Goal: Use online tool/utility: Use online tool/utility

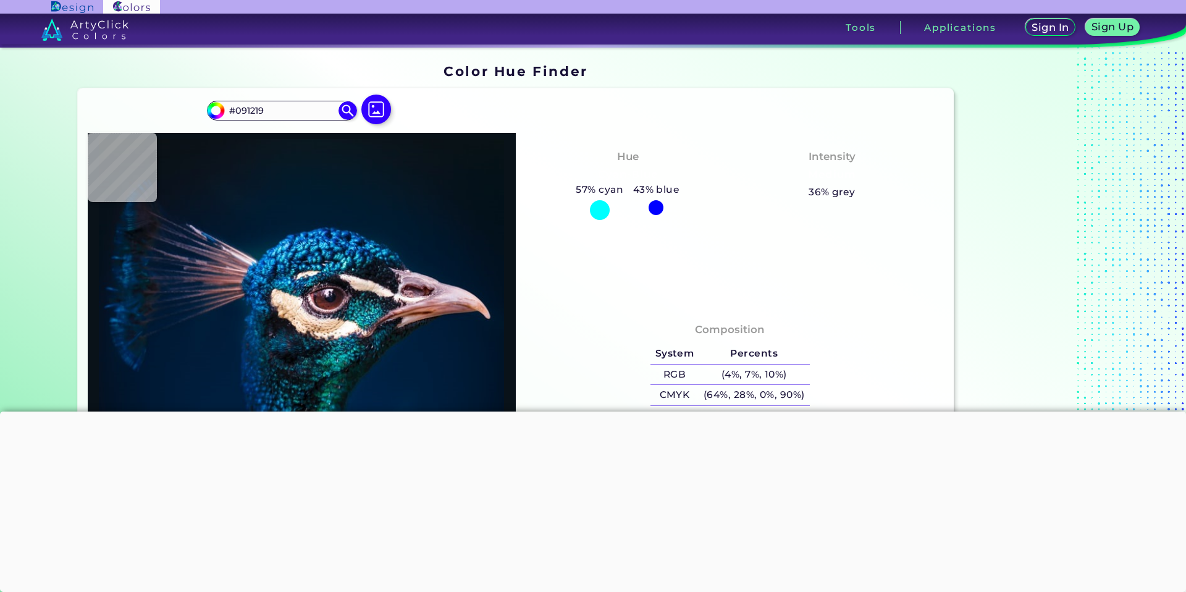
click at [582, 411] on div at bounding box center [593, 411] width 1186 height 0
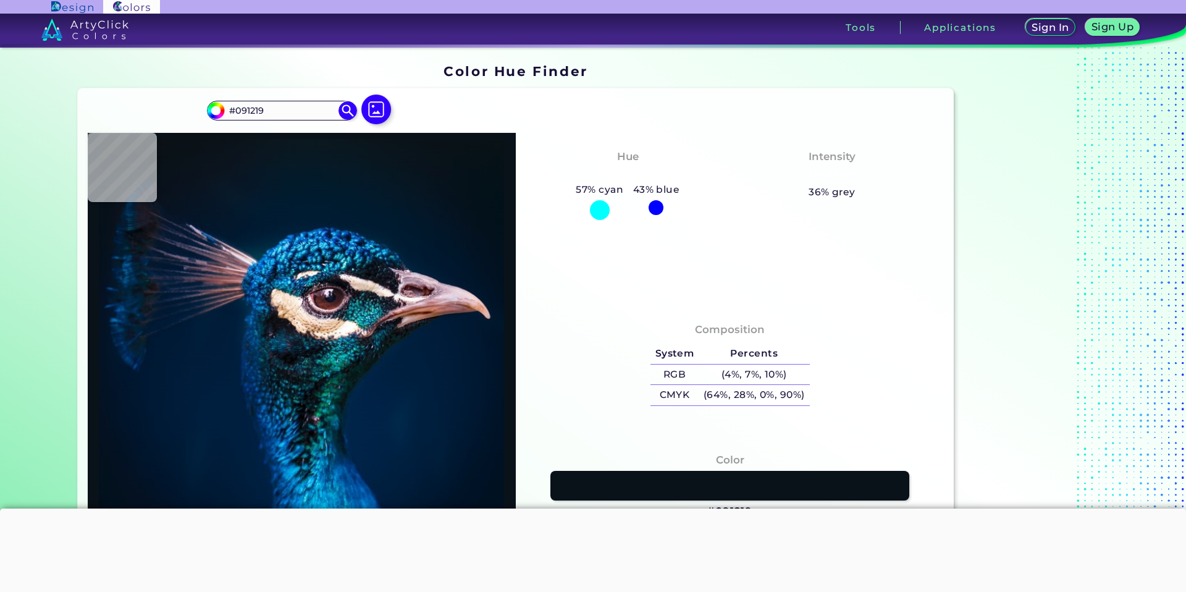
type input "#061117"
type input "#091217"
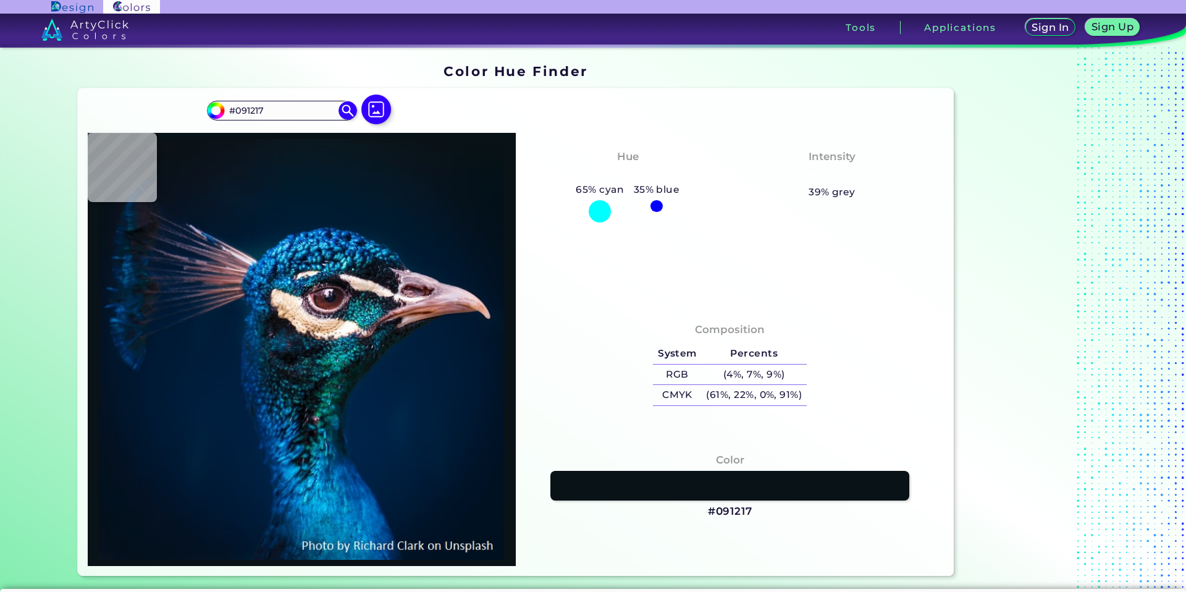
type input "#000000"
type input "#031529"
type input "#cdadc1"
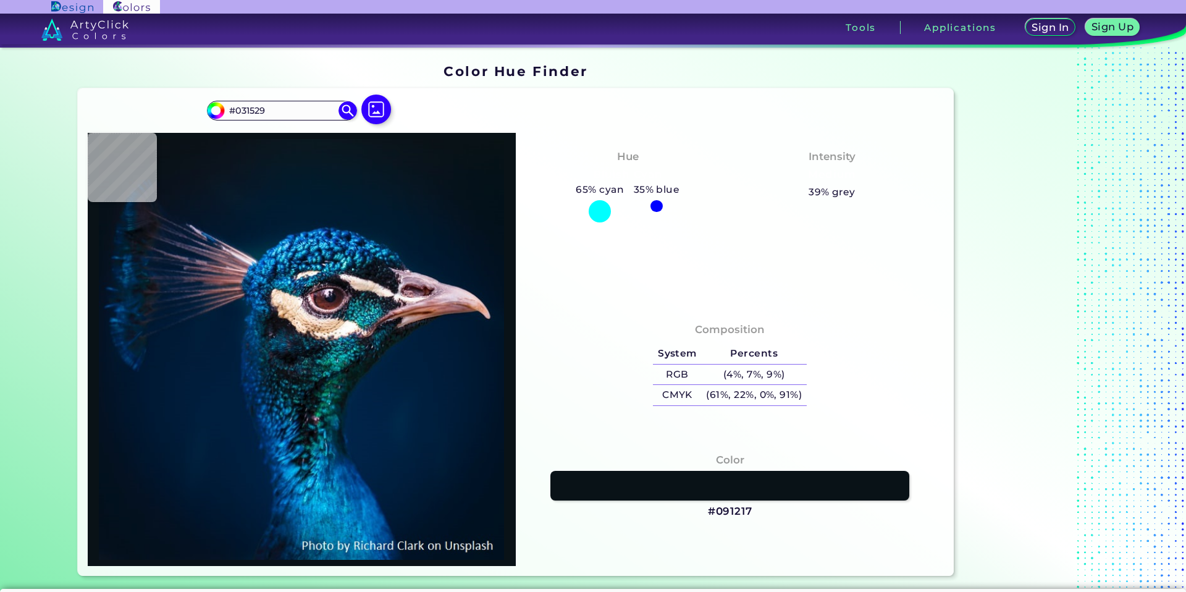
type input "#CDADC1"
type input "#f0dbcf"
type input "#F0DBCF"
type input "#167c8f"
type input "#167C8F"
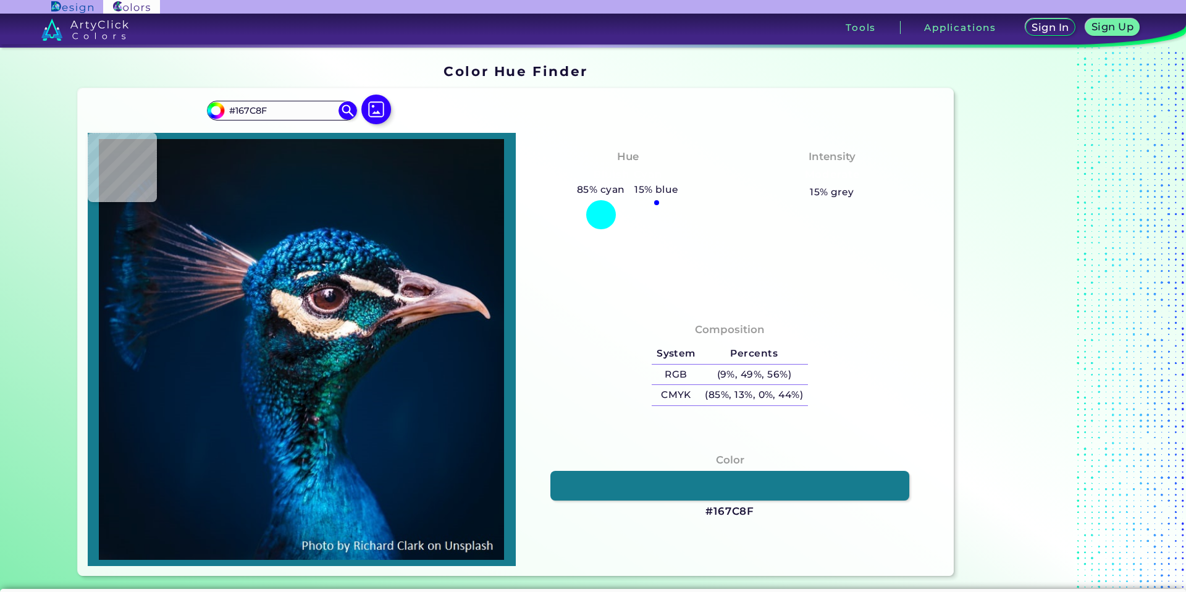
type input "#03455e"
type input "#03455E"
type input "#263d3e"
type input "#263D3E"
type input "#414a46"
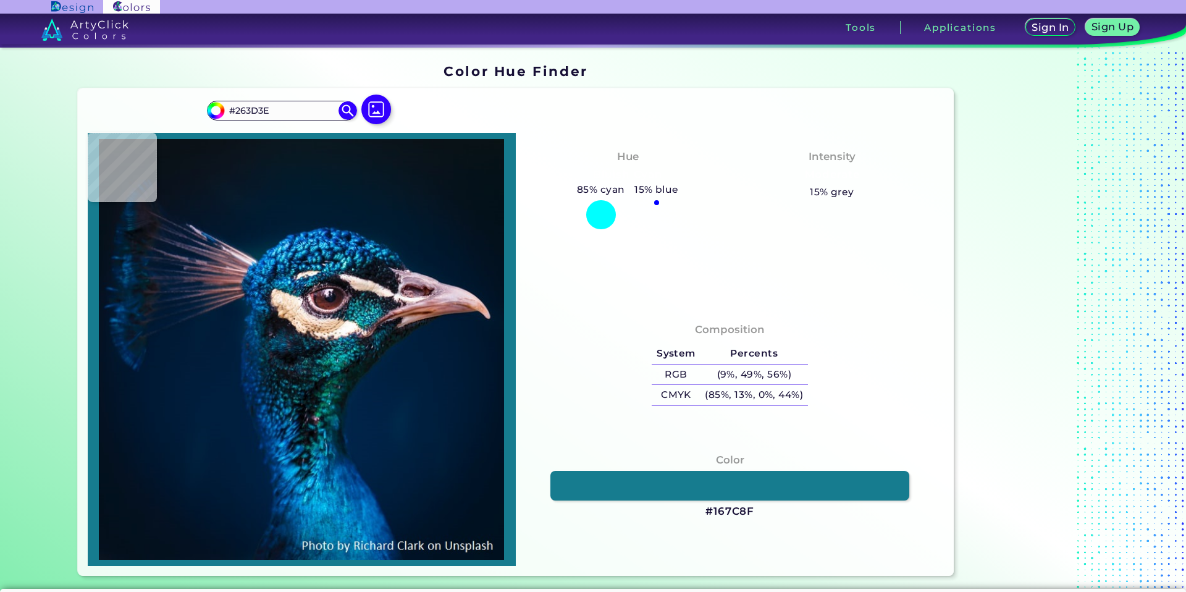
type input "#414A46"
type input "#fefcf8"
type input "#FEFCF8"
type input "#fffcf8"
type input "#FFFCF8"
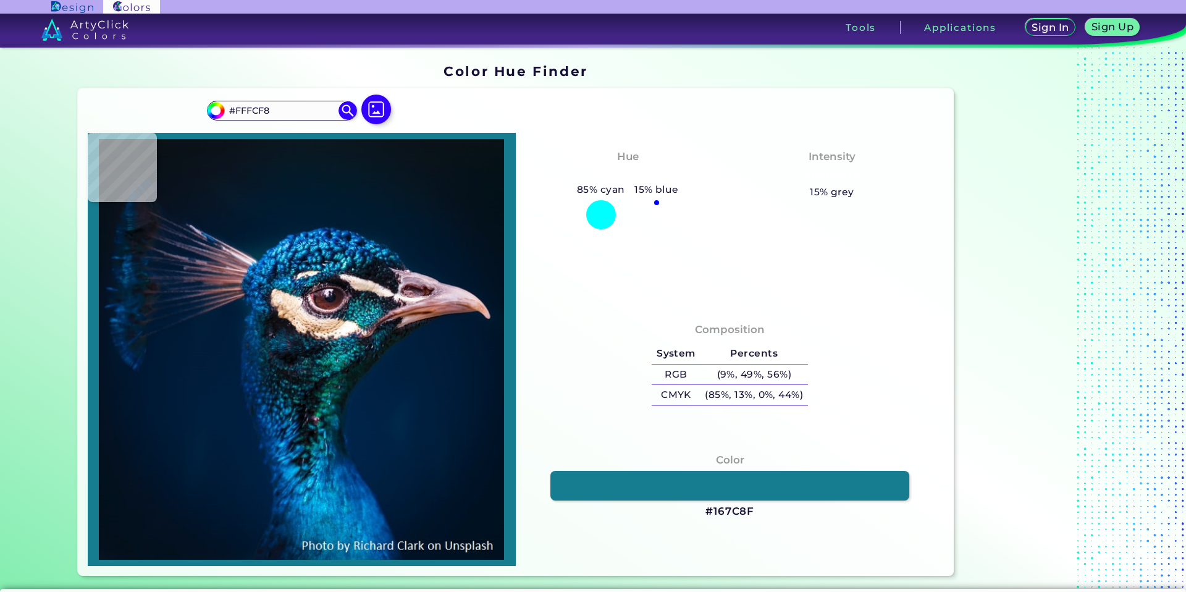
type input "#fefbf6"
type input "#FEFBF6"
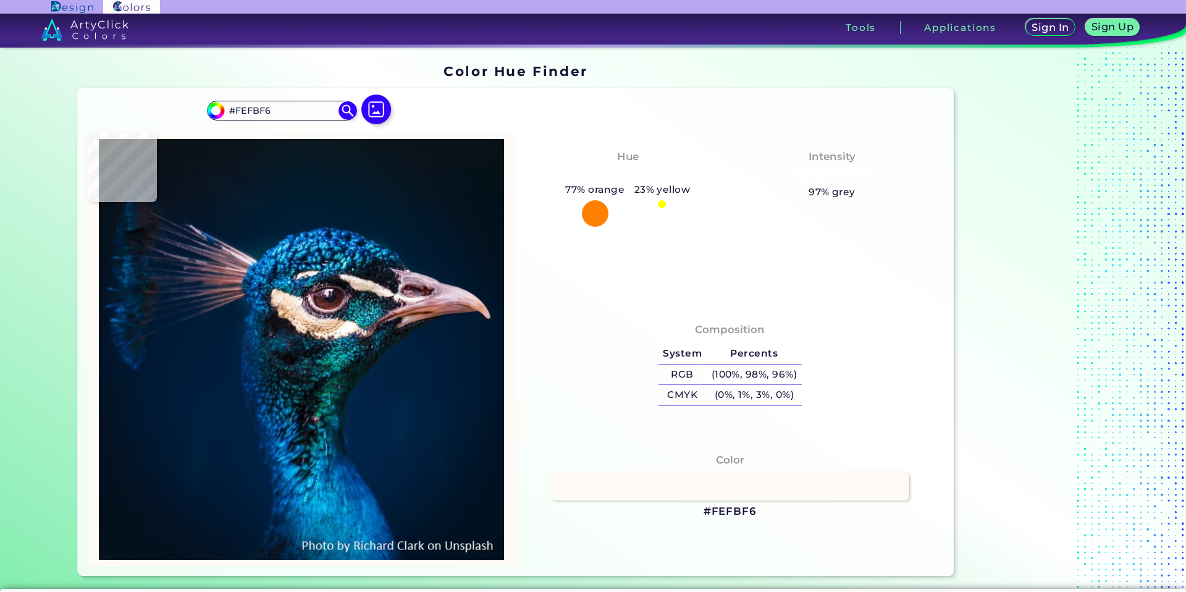
type input "#b6c8bc"
type input "#B6C8BC"
type input "#416d69"
type input "#416D69"
type input "#318d91"
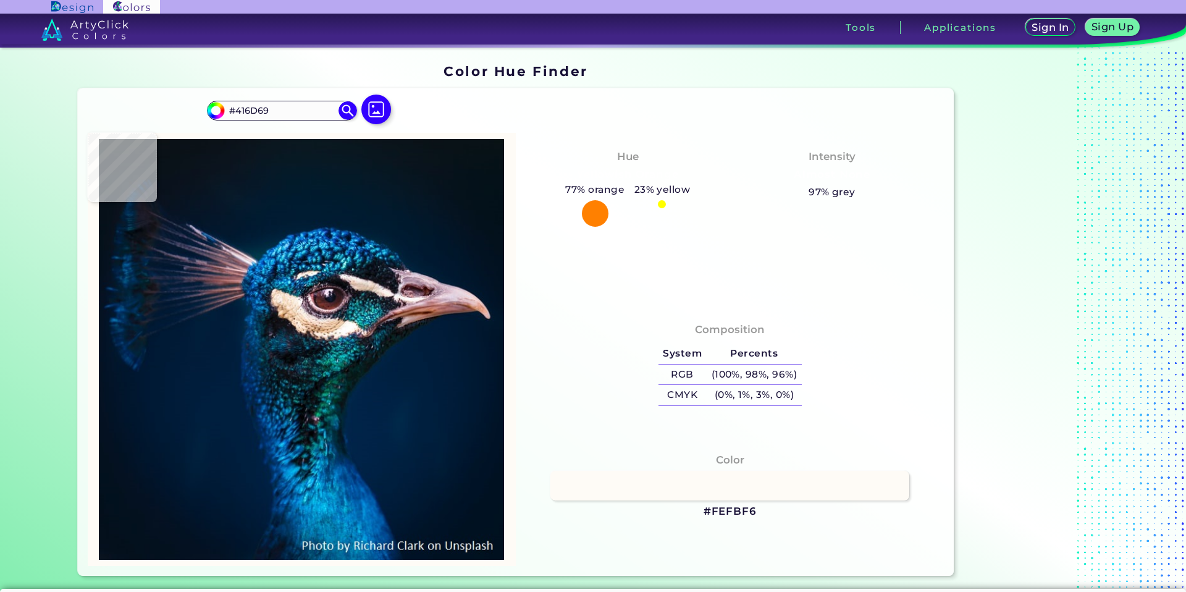
type input "#318D91"
type input "#185767"
type input "#1a8399"
type input "#1A8399"
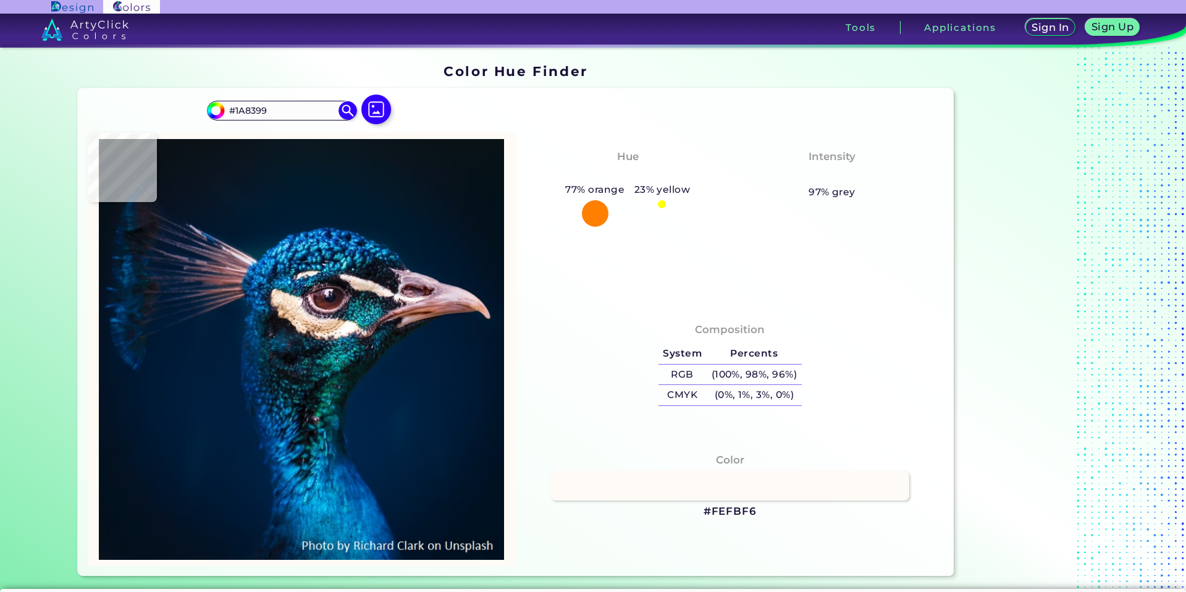
type input "#014459"
type input "#41adaf"
type input "#41ADAF"
type input "#0c636a"
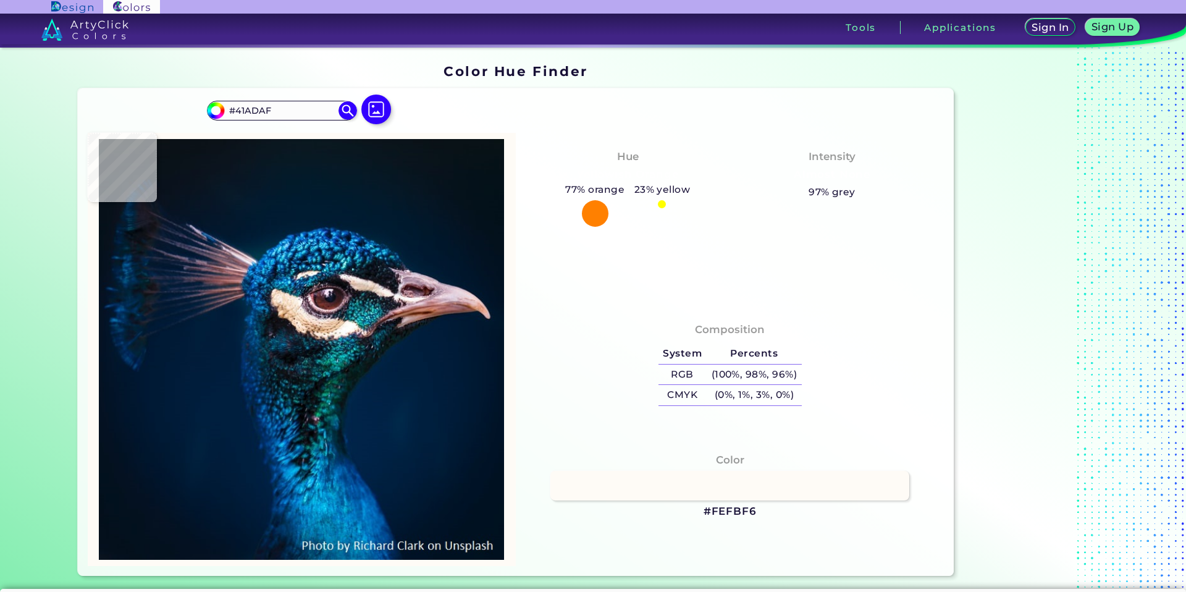
type input "#0C636A"
type input "#186c74"
type input "#186C74"
type input "#19666a"
type input "#19666A"
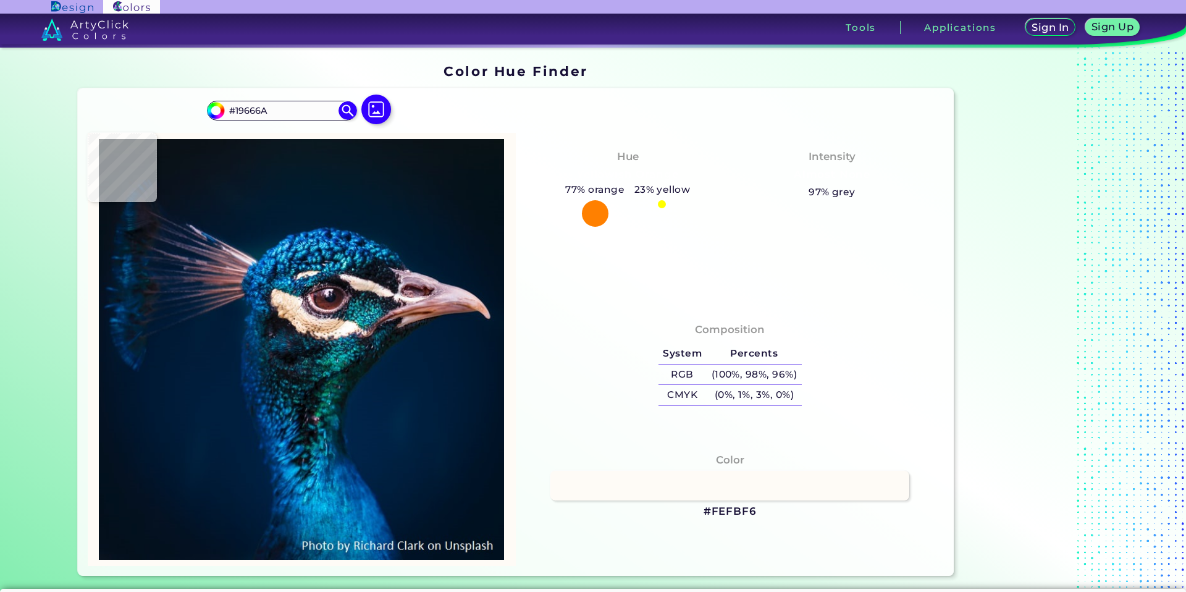
type input "#032d45"
type input "#032D45"
type input "#16233a"
type input "#16233A"
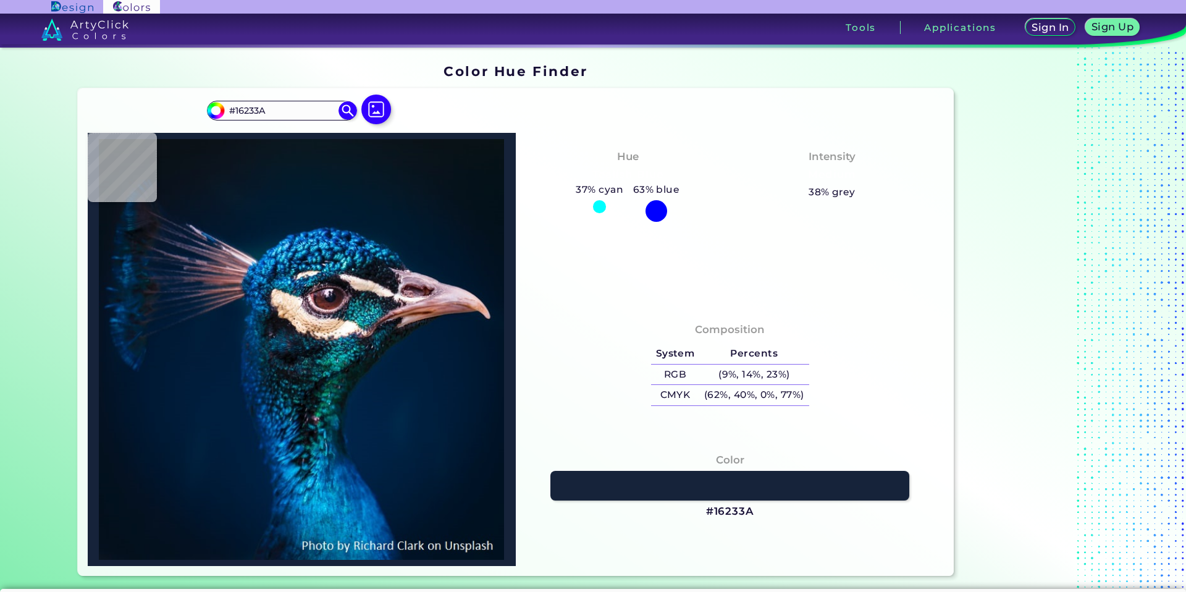
type input "#17555b"
type input "#17555B"
type input "#033a48"
type input "#033A48"
type input "#02252a"
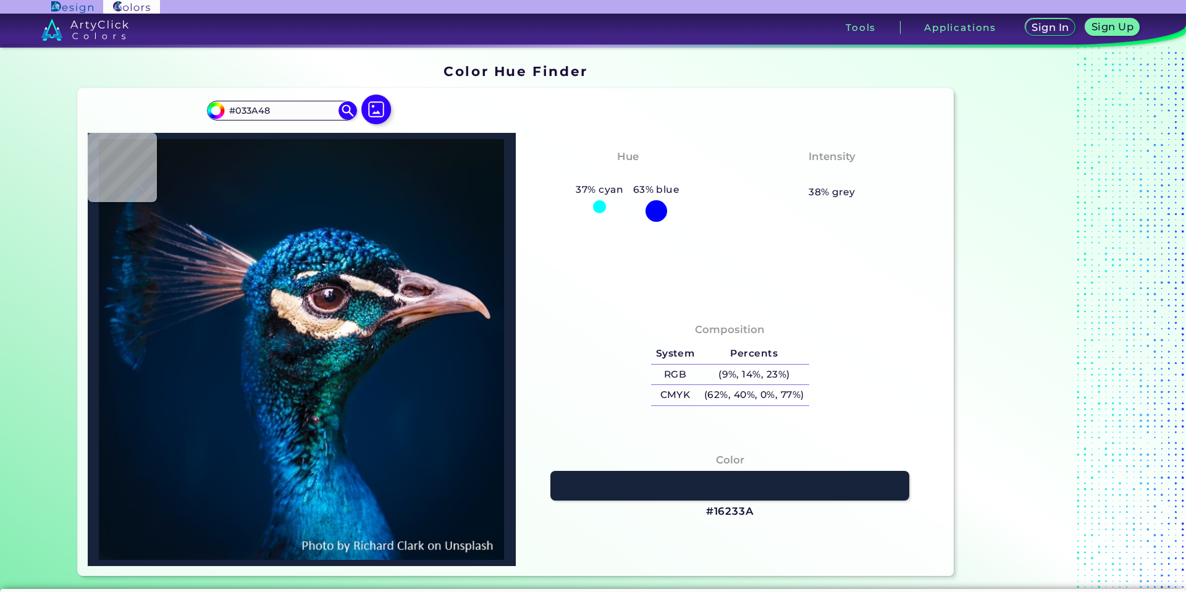
type input "#02252A"
type input "#0a2d30"
type input "#0A2D30"
type input "#0f2f38"
type input "#0F2F38"
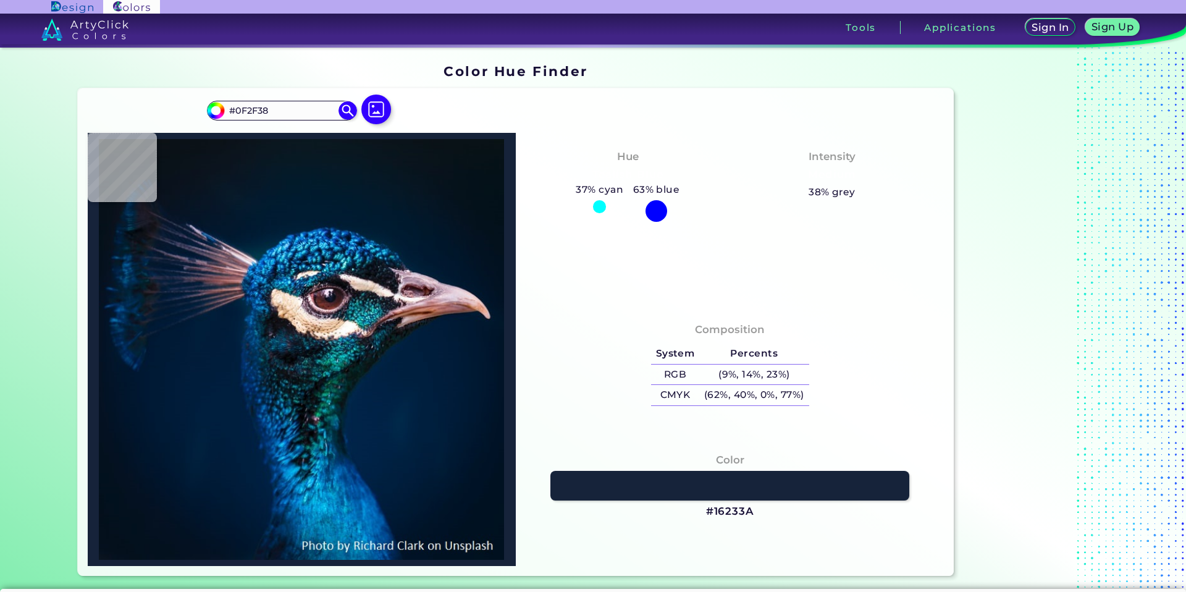
type input "#03131e"
type input "#03131E"
type input "#051423"
type input "#0c1020"
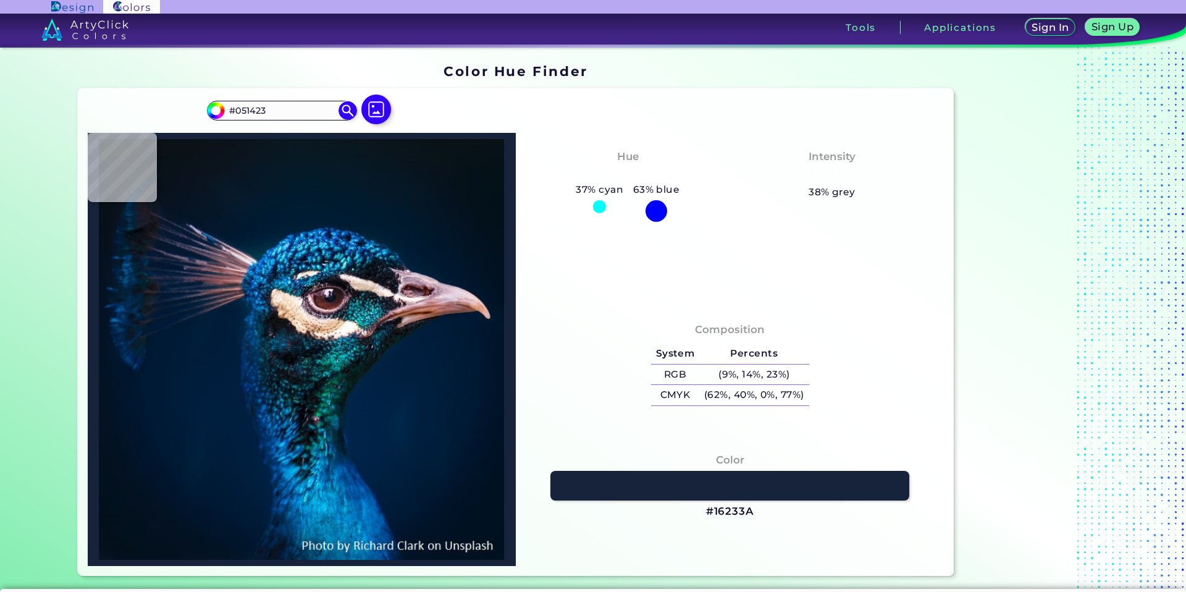
type input "#0C1020"
type input "#081018"
type input "#0e191f"
type input "#0E191F"
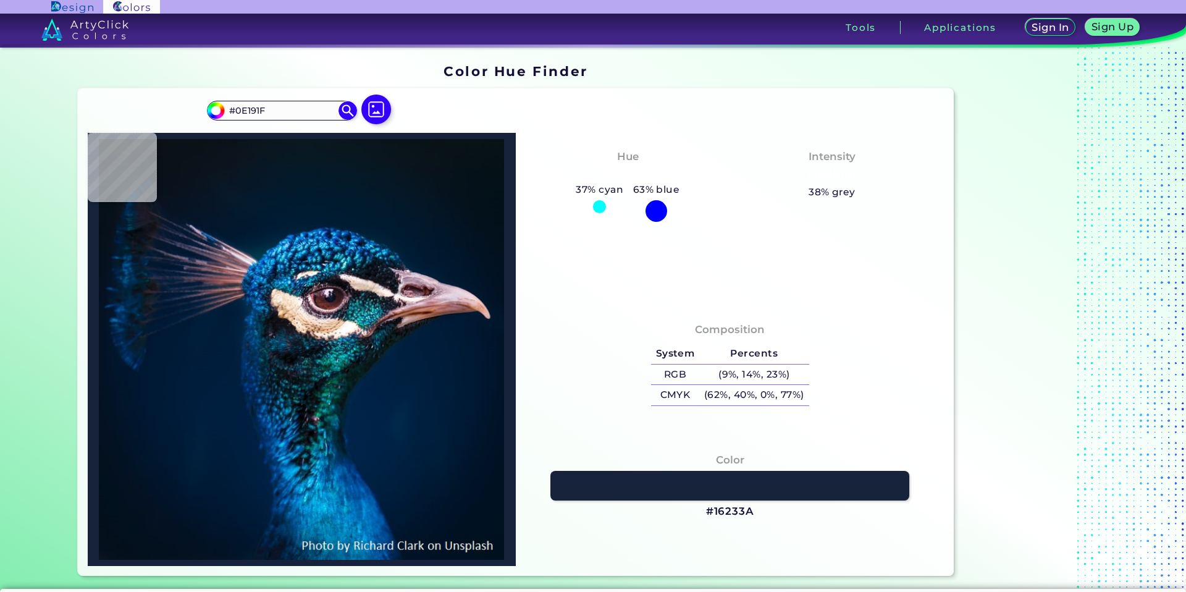
type input "#111c23"
type input "#111C23"
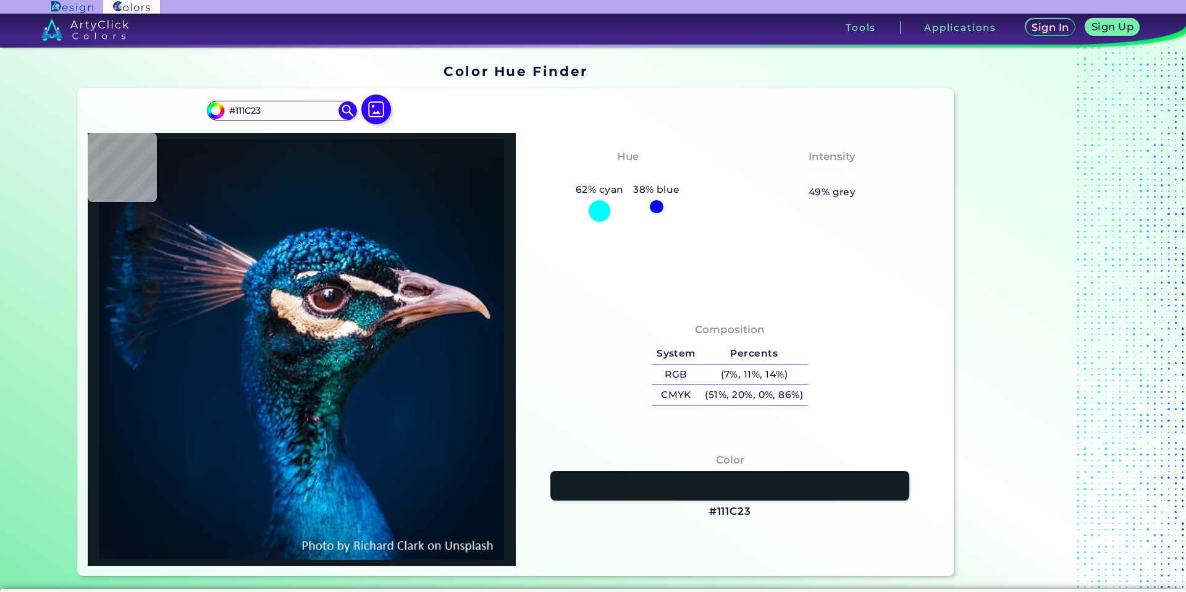
type input "#131c25"
type input "#131C25"
type input "#1b242d"
type input "#1B242D"
type input "#21232d"
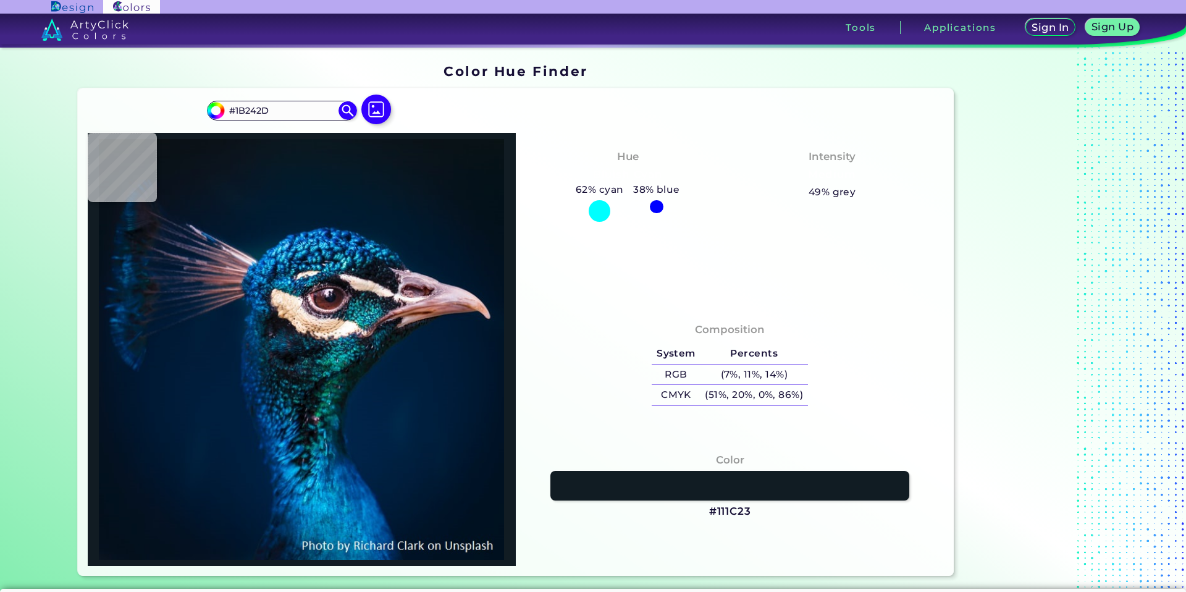
type input "#21232D"
type input "#24232c"
type input "#24232C"
type input "#554e54"
type input "#554E54"
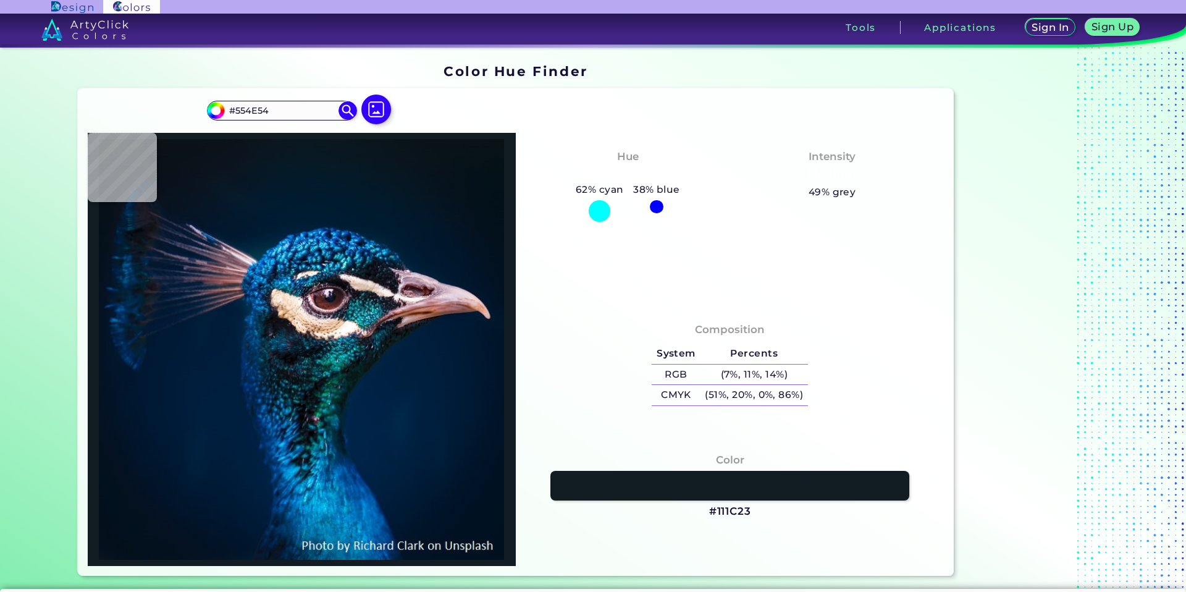
type input "#8d898c"
type input "#8D898C"
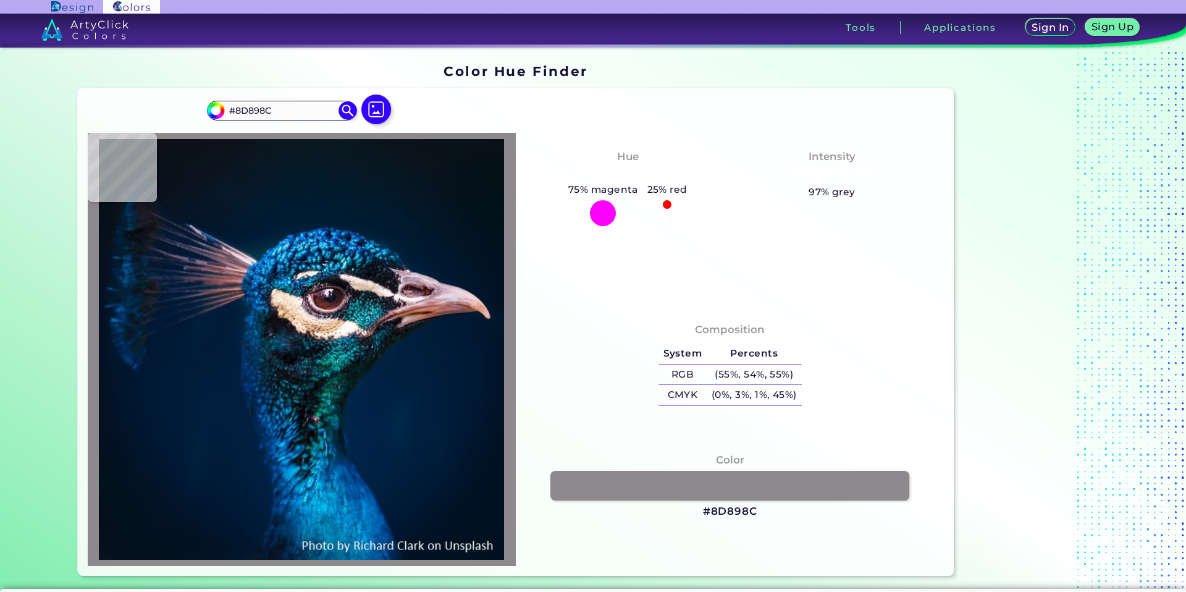
type input "#d3cac5"
type input "#D3CAC5"
type input "#ddcdc8"
type input "#DDCDC8"
type input "#dccac1"
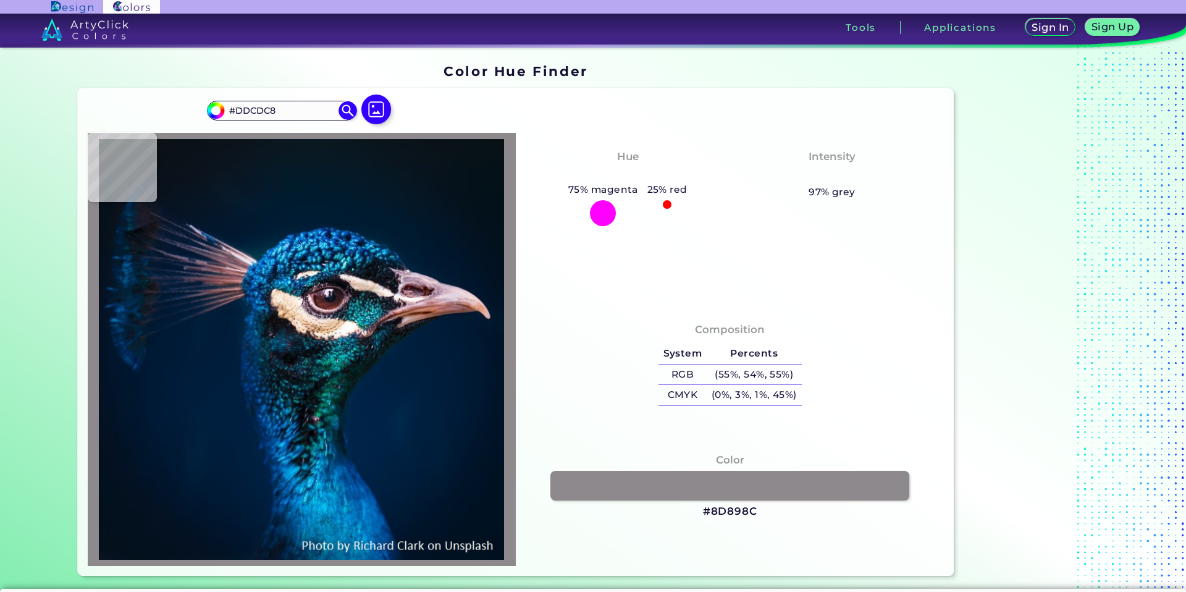
type input "#DCCAC1"
type input "#dac8be"
type input "#DAC8BE"
type input "#dfd3c6"
type input "#DFD3C6"
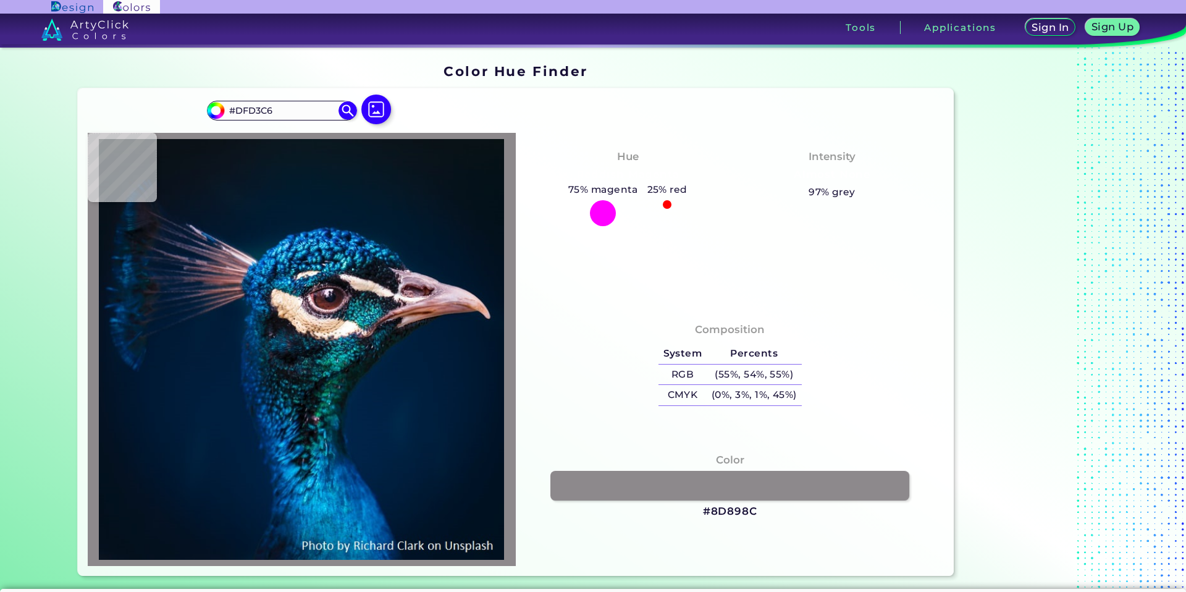
type input "#e0d2c5"
type input "#E0D2C5"
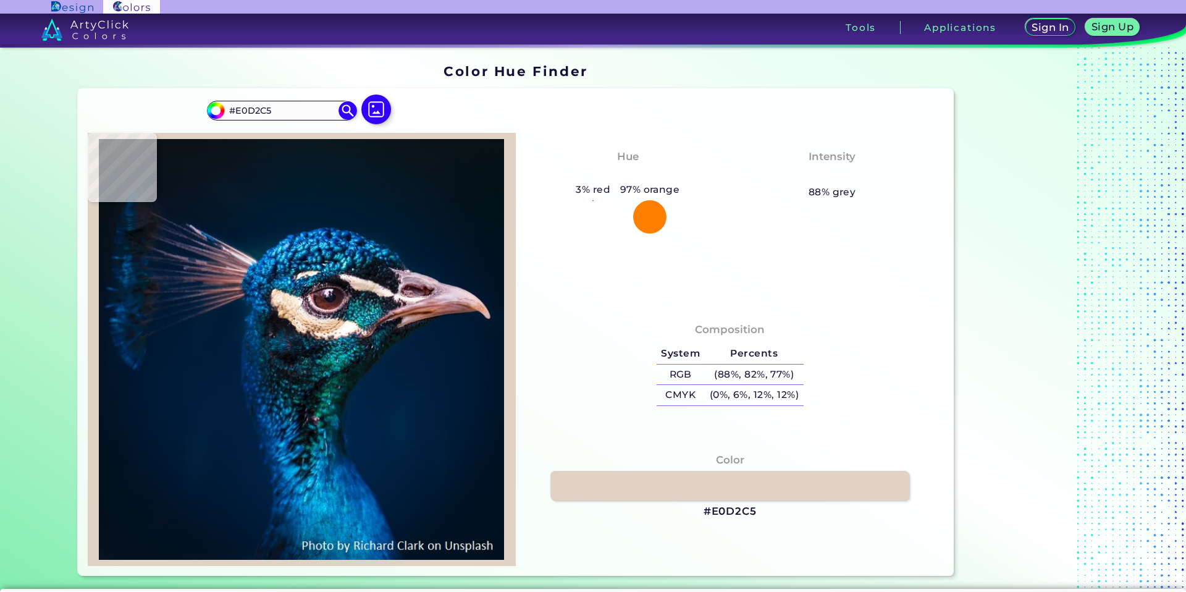
type input "#d9ccbe"
type input "#D9CCBE"
type input "#dfd2c5"
type input "#DFD2C5"
type input "#e3d5c8"
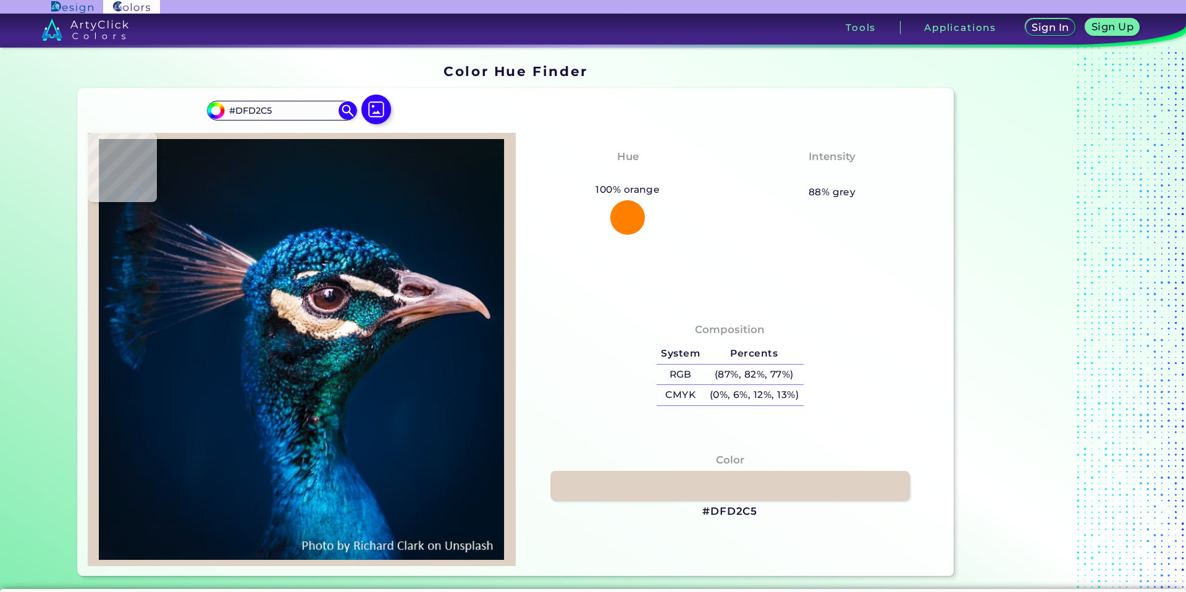
type input "#E3D5C8"
type input "#ead8ca"
type input "#EAD8CA"
type input "#e3cdbf"
type input "#E3CDBF"
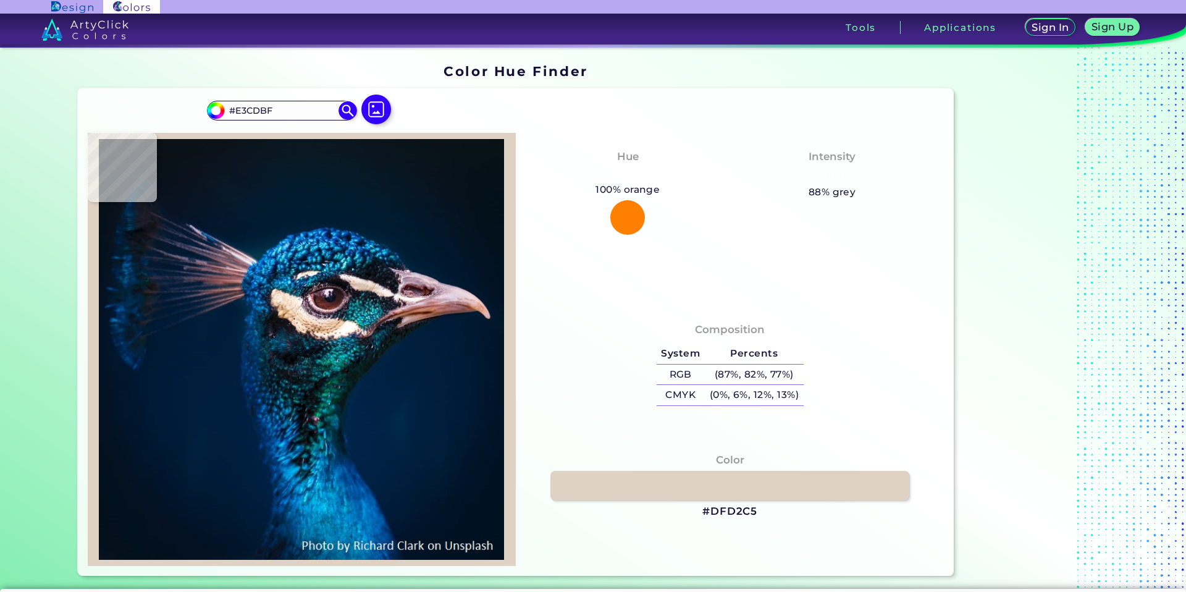
type input "#f3e3d7"
type input "#F3E3D7"
type input "#042742"
type input "#012f5f"
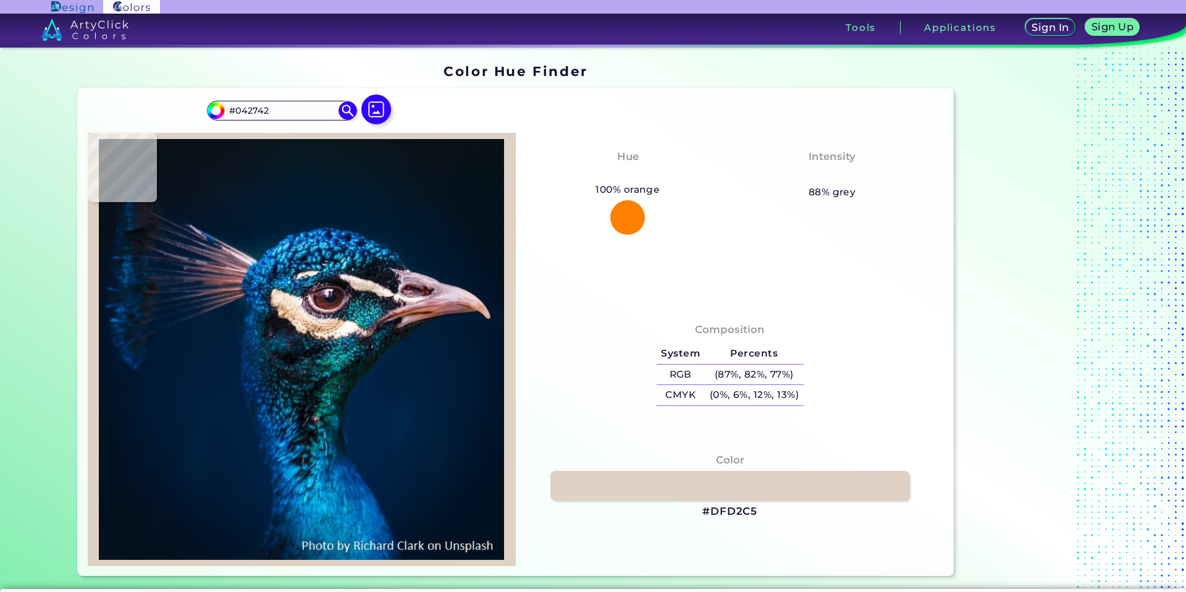
type input "#012F5F"
type input "#123986"
type input "#001c32"
type input "#001C32"
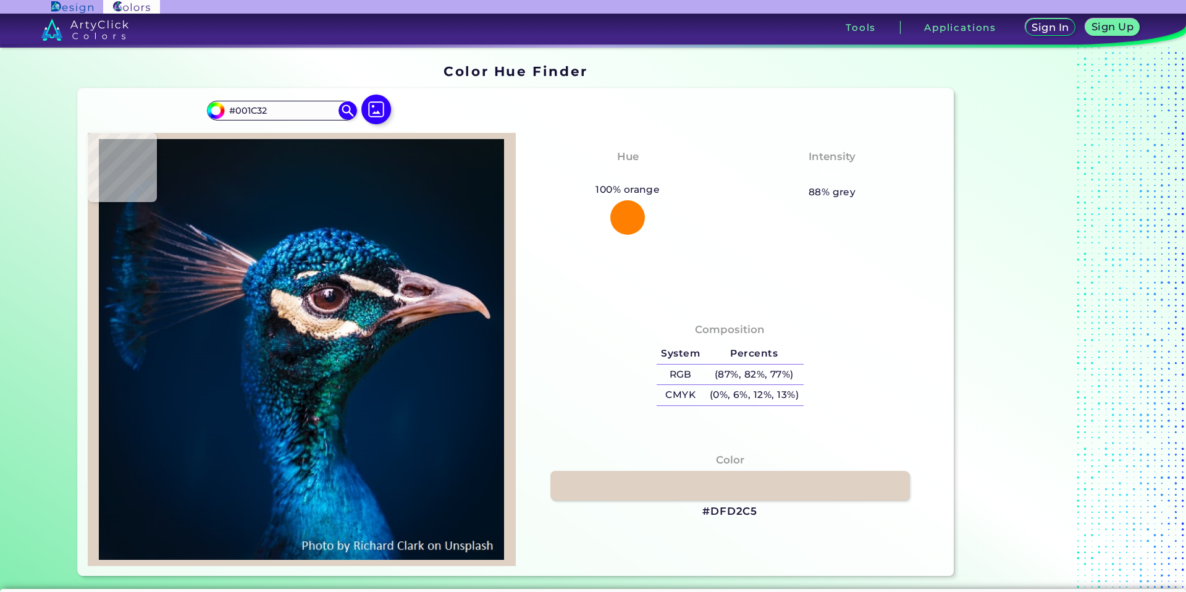
type input "#011b2c"
type input "#011B2C"
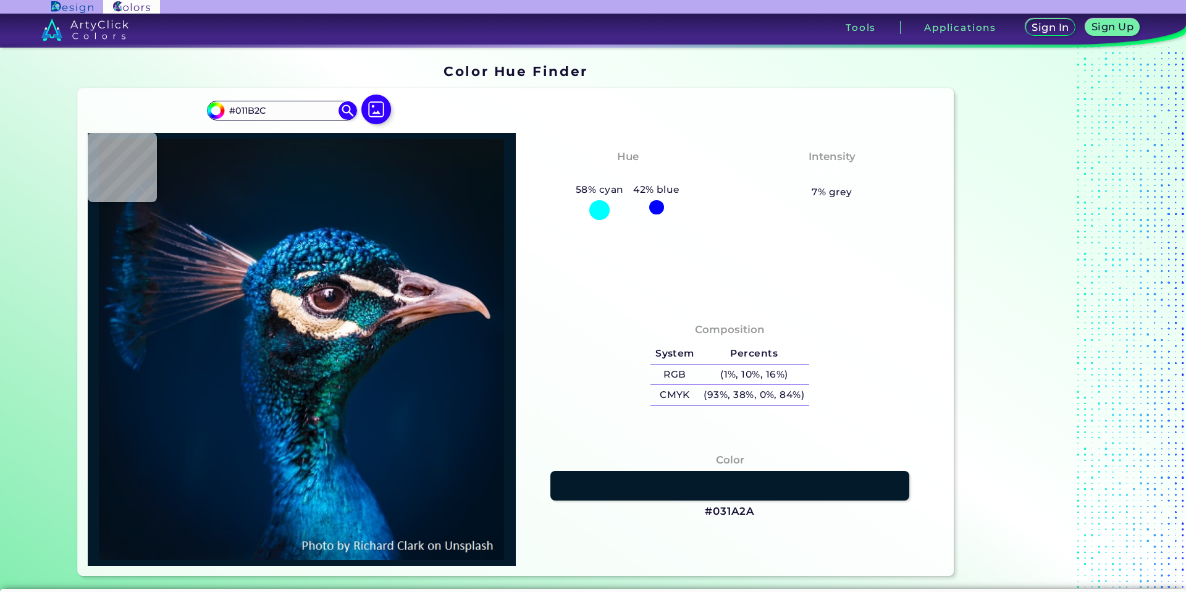
type input "#031a2a"
type input "#031A2A"
type input "#071722"
click at [371, 114] on img at bounding box center [376, 109] width 36 height 36
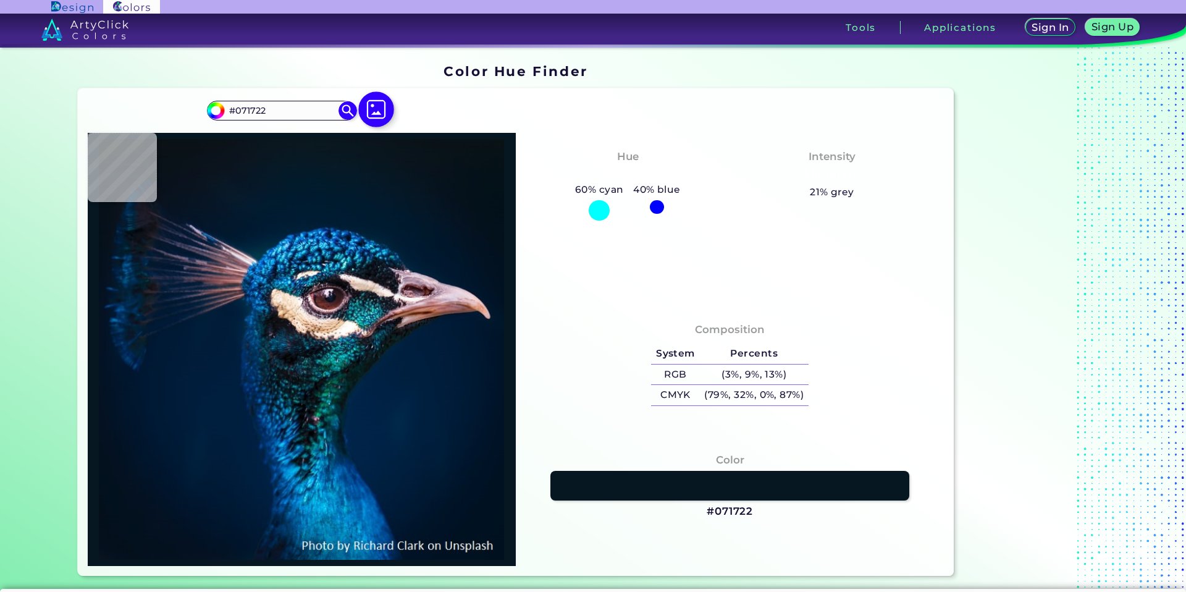
click at [0, 0] on input "file" at bounding box center [0, 0] width 0 height 0
type input "#09161e"
type input "#09161E"
type input "#001429"
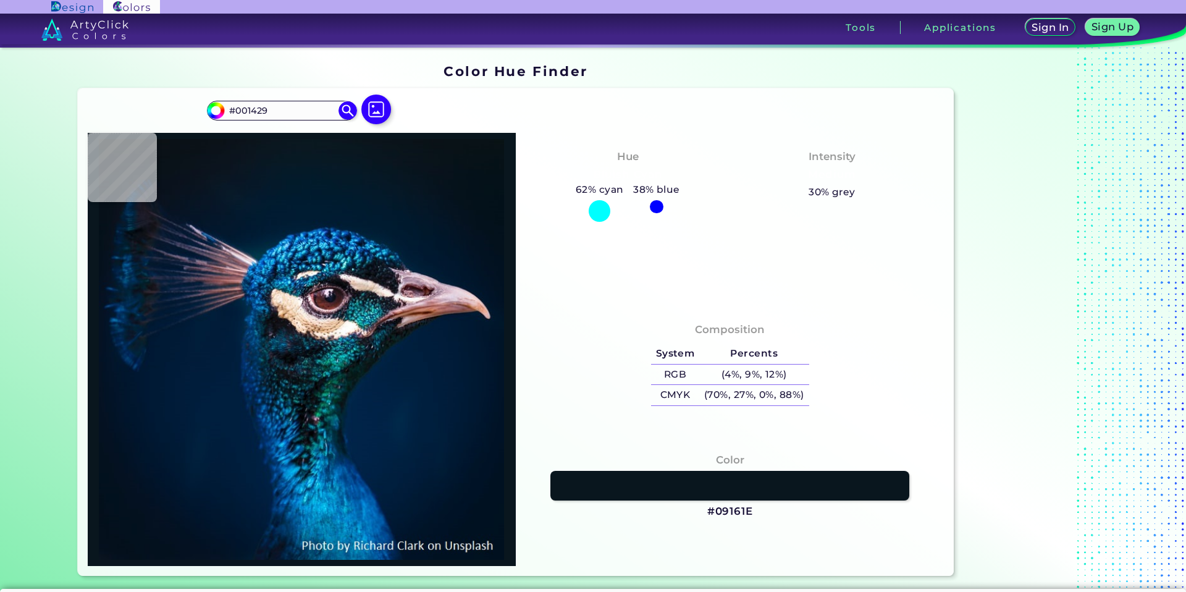
type input "#01172e"
type input "#01172E"
type input "#001a2b"
type input "#001A2B"
type input "#151a28"
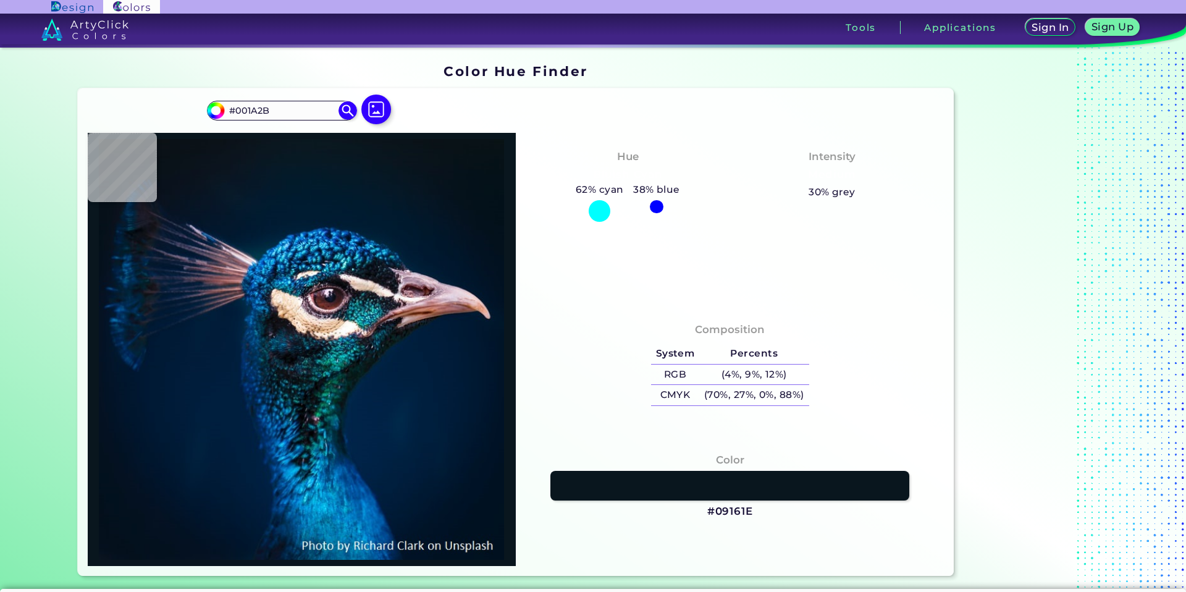
type input "#151A28"
type input "#d2bacb"
type input "#D2BACB"
type input "#00192f"
type input "#00192F"
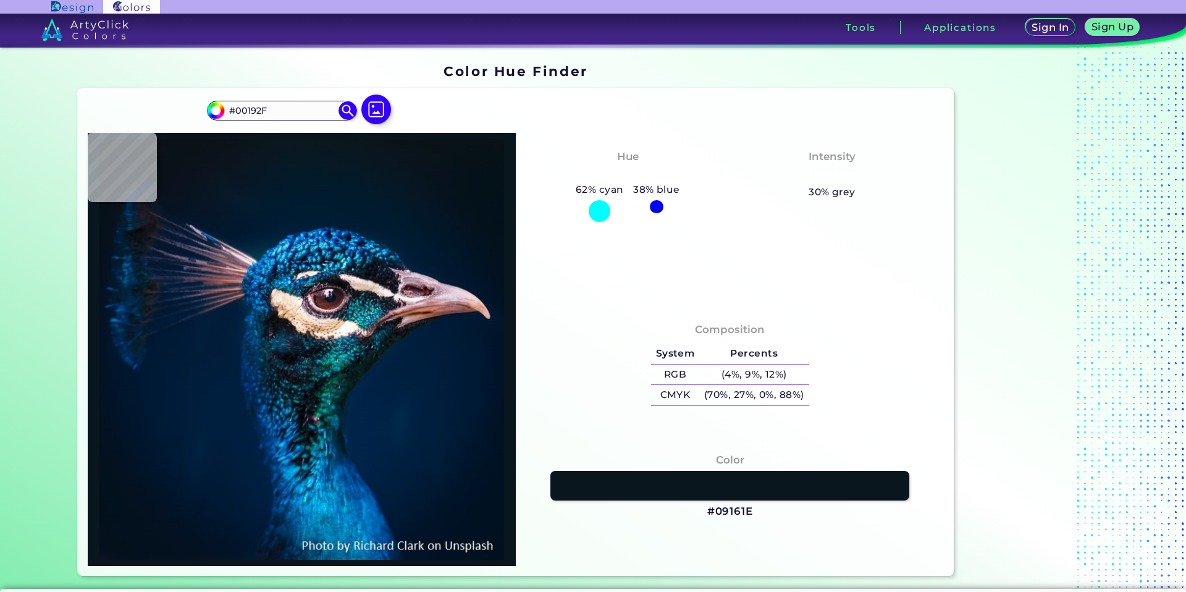
type input "#00182c"
type input "#00182C"
type input "#02172a"
type input "#02172A"
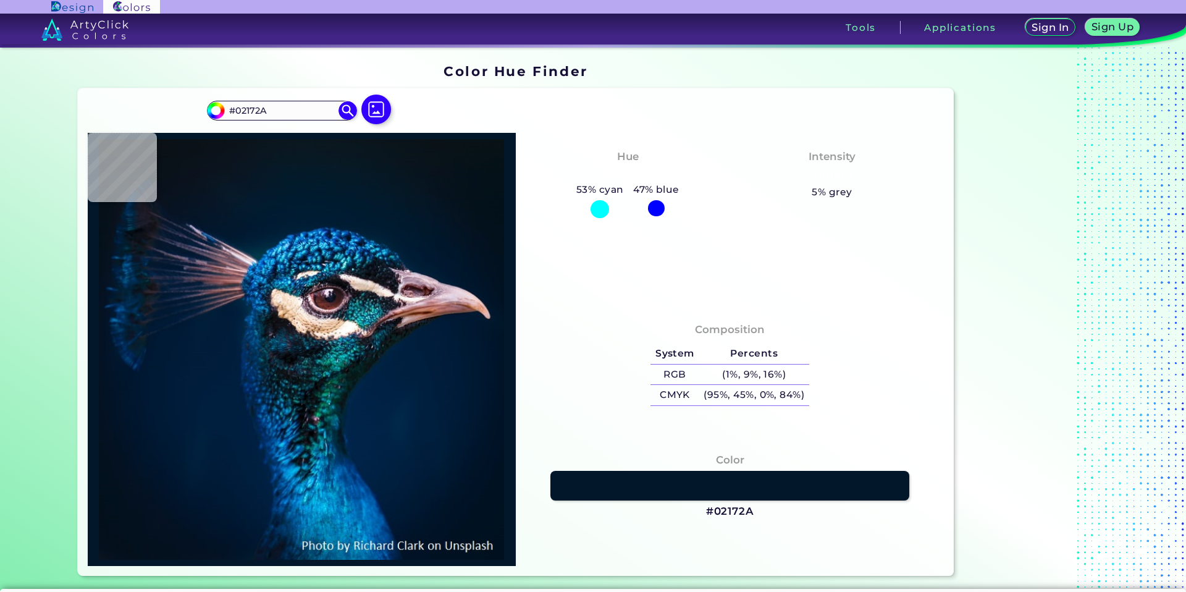
type input "#041728"
type input "#041726"
type input "#051725"
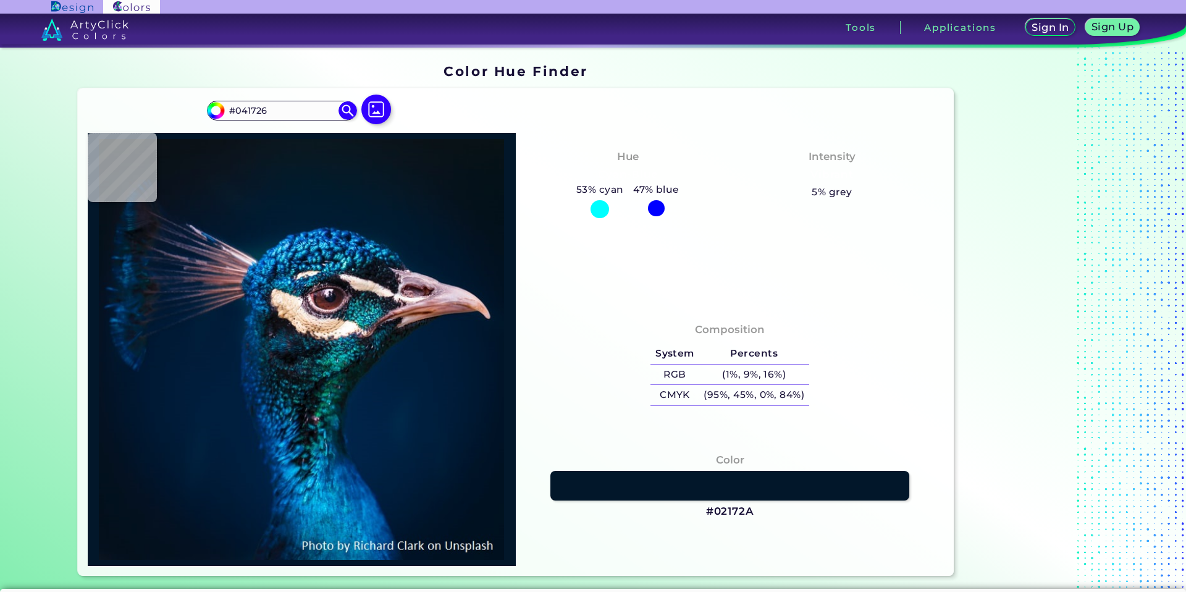
type input "#051725"
type input "#081623"
type input "#071520"
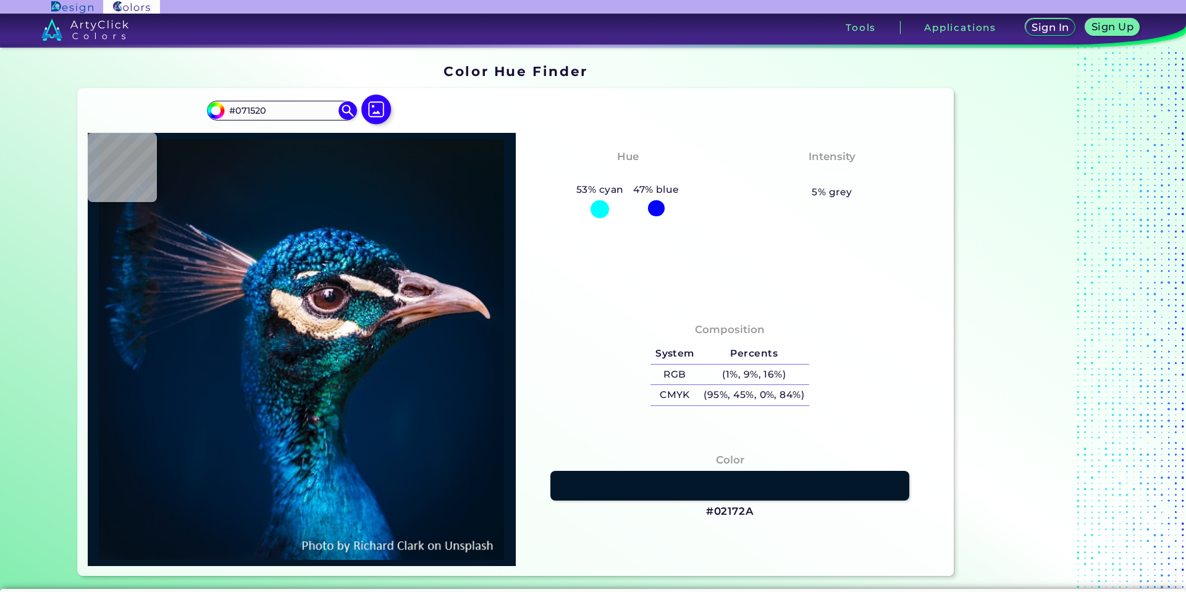
type input "#06141d"
type input "#06141D"
type input "#07141d"
type input "#07141D"
type input "#08131d"
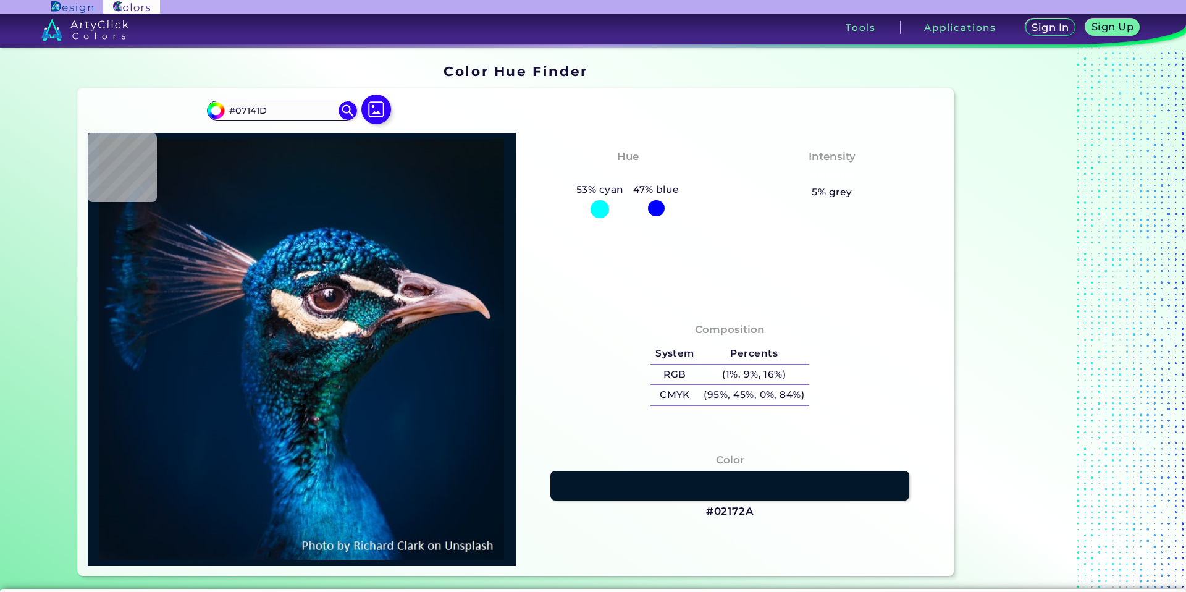
type input "#08131D"
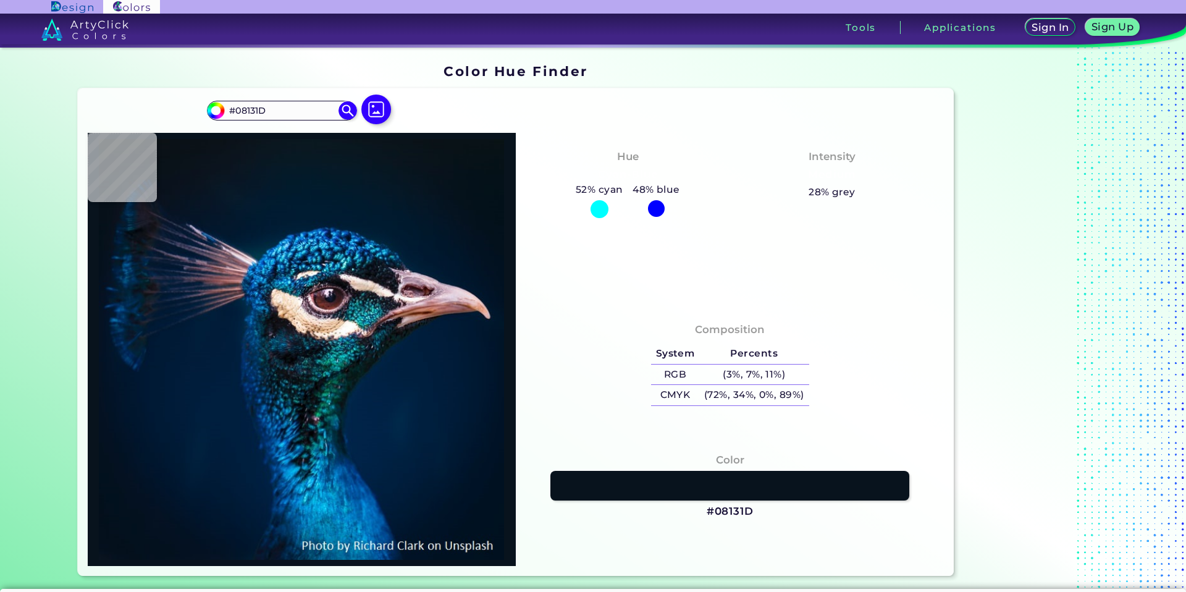
type input "#09131d"
type input "#09131D"
type input "#09131c"
type input "#09131C"
type input "#09131b"
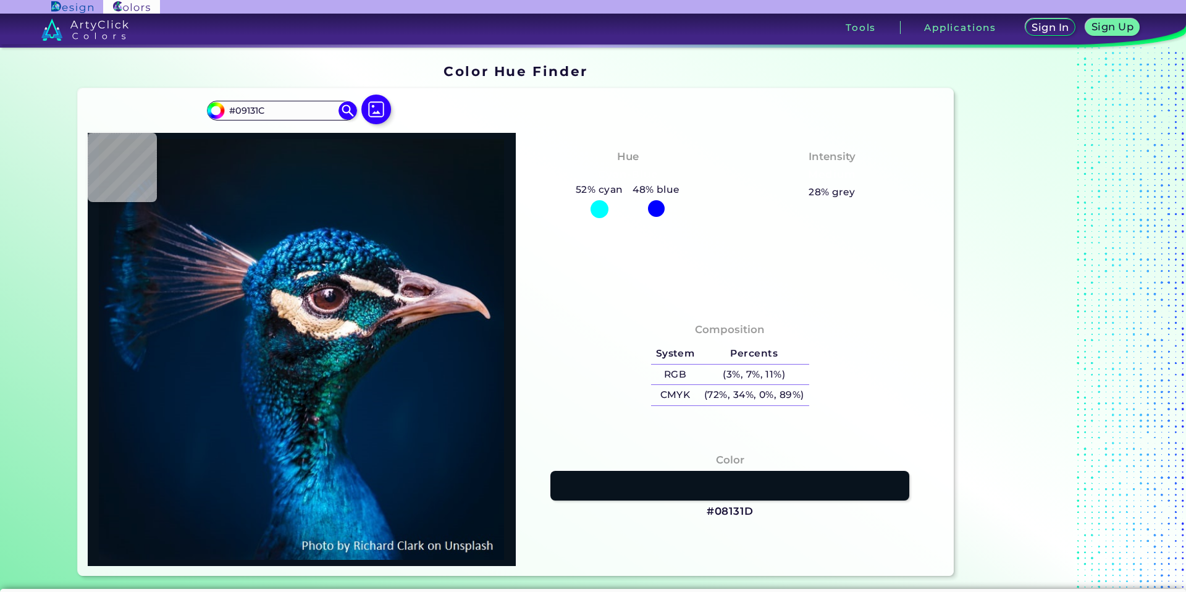
type input "#09131B"
type input "#021019"
type input "#00182c"
type input "#00182C"
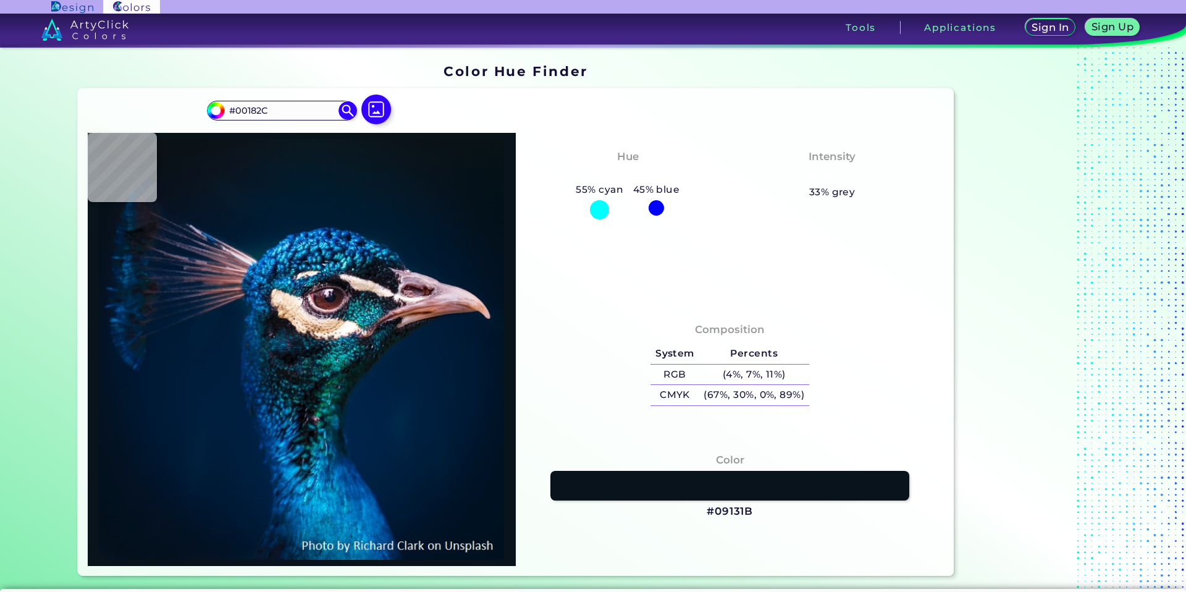
type input "#7f6774"
type input "#7F6774"
type input "#0e1922"
type input "#0E1922"
type input "#153236"
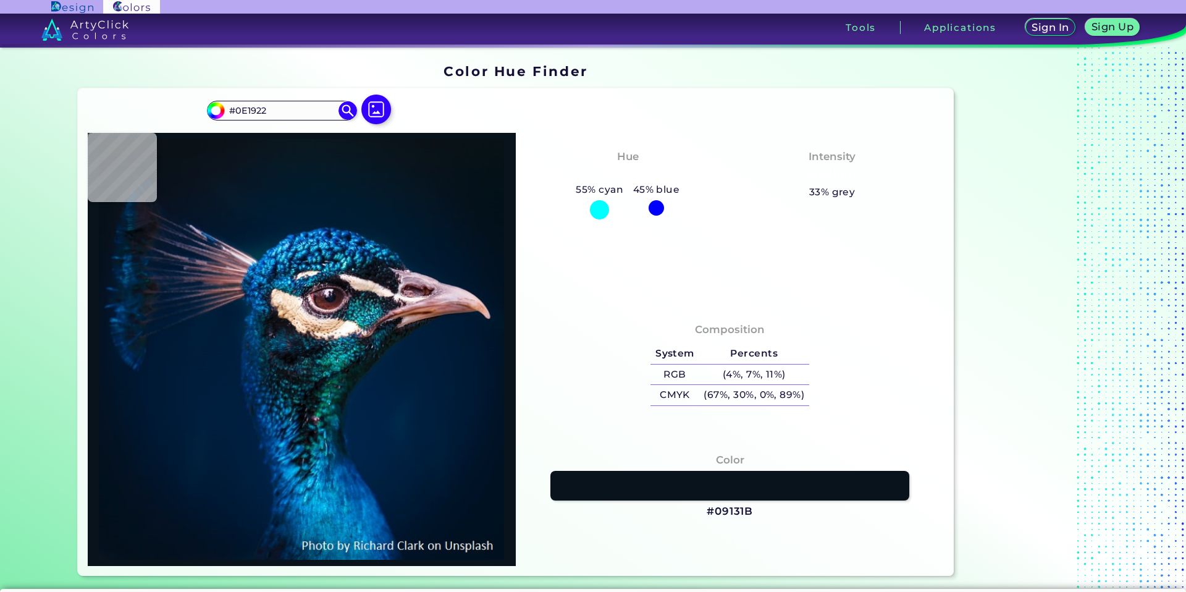
type input "#153236"
type input "#121826"
type input "#2e262e"
type input "#2E262E"
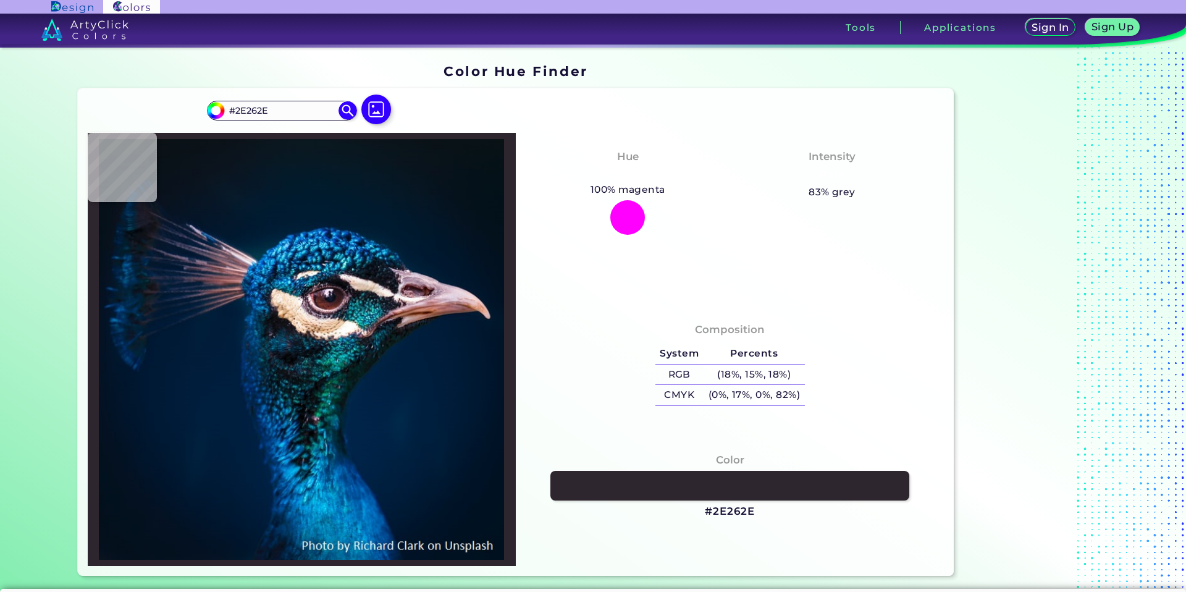
type input "#120e11"
type input "#120E11"
type input "#005481"
type input "#2cb0e8"
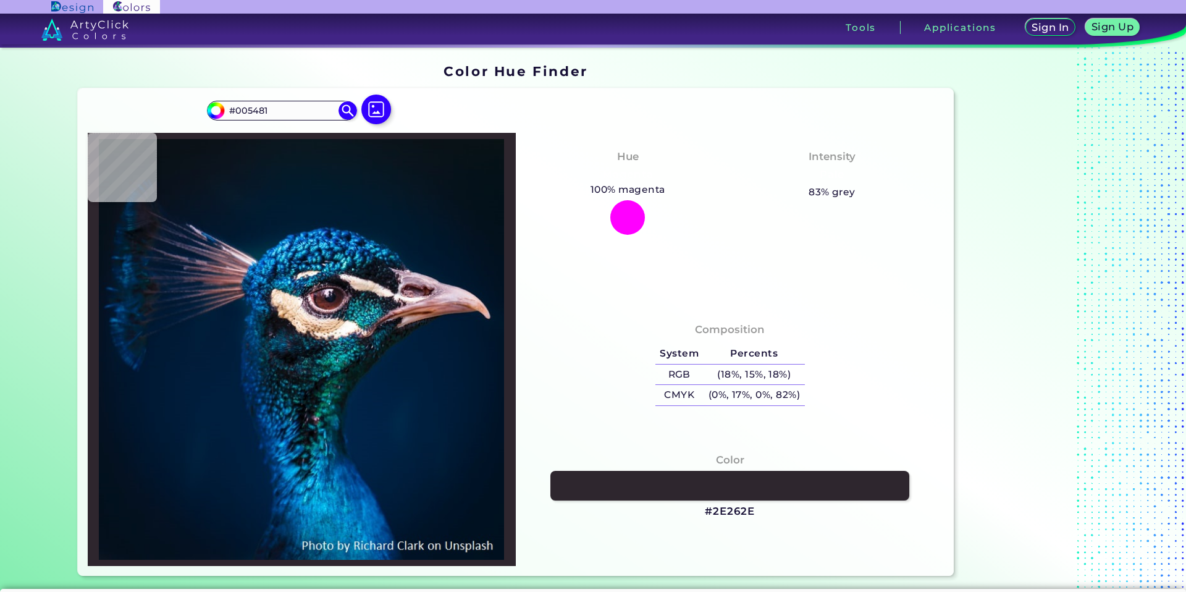
type input "#2CB0E8"
type input "#0e539e"
type input "#0E539E"
type input "#001e36"
type input "#001E36"
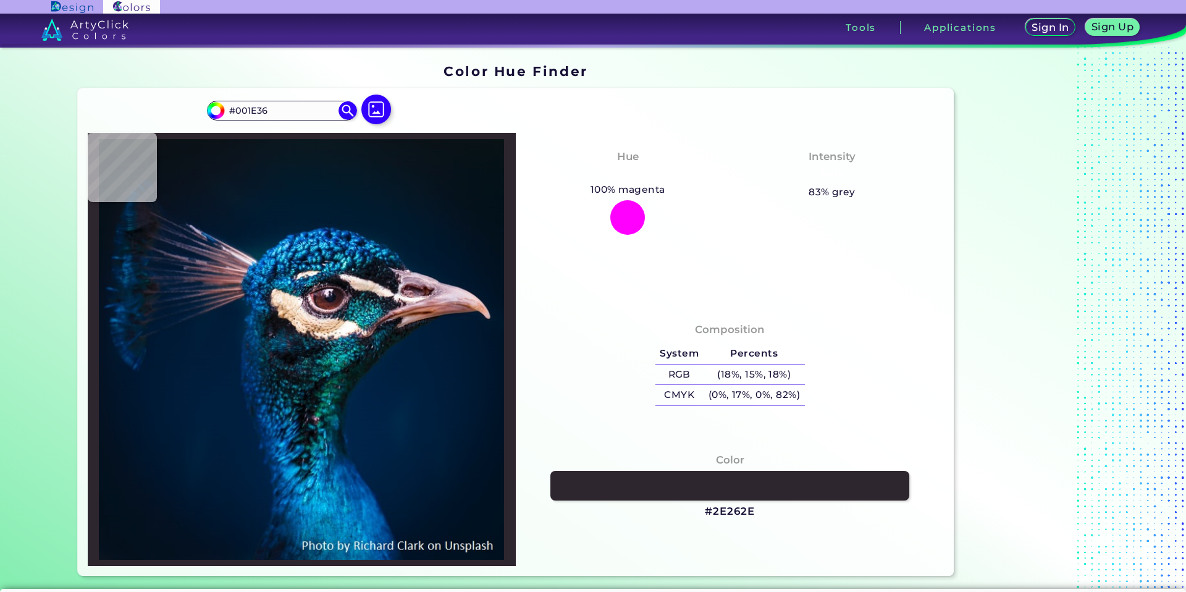
type input "#011b32"
type input "#011B32"
type input "#001a31"
type input "#001A31"
type input "#001b2e"
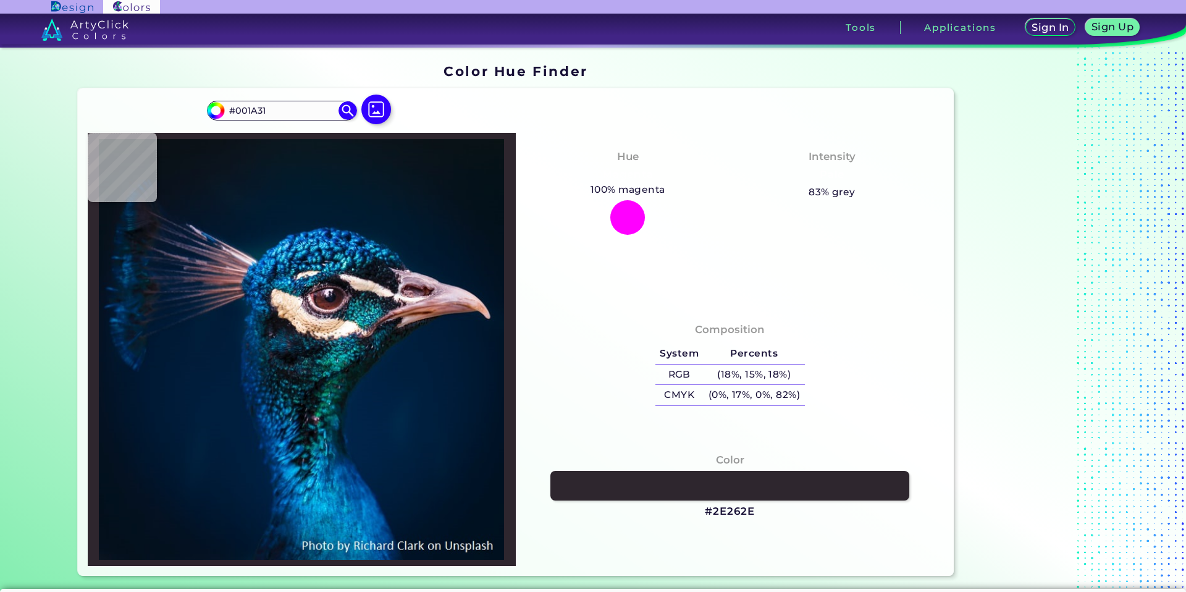
type input "#001B2E"
type input "#011b2c"
type input "#011B2C"
type input "#011b2a"
type input "#011B2A"
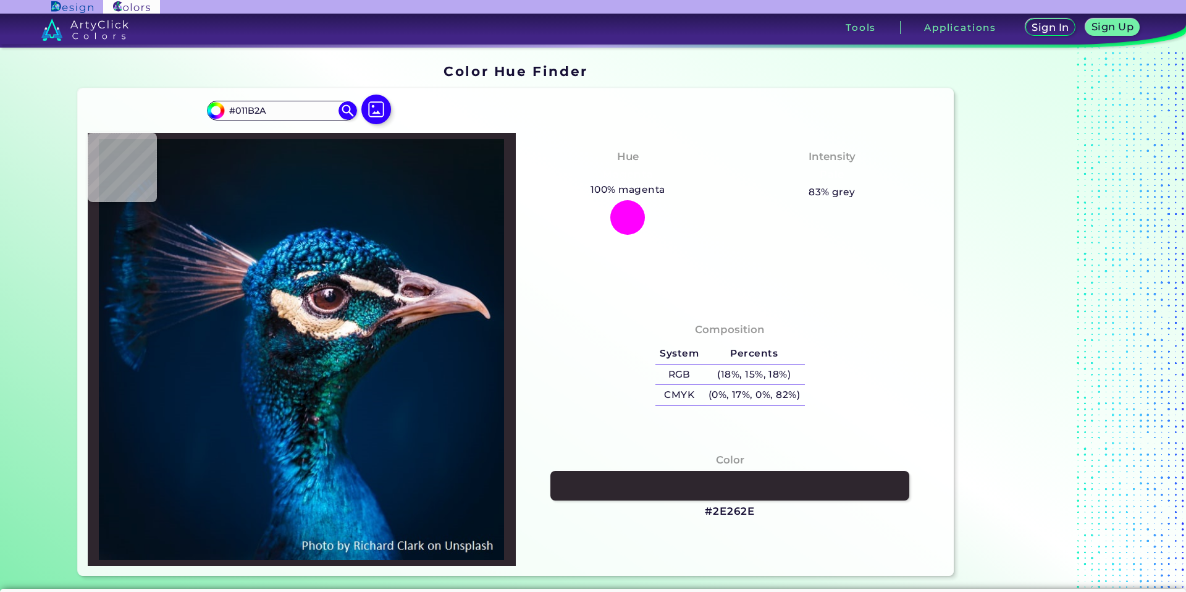
type input "#041a28"
type input "#041A28"
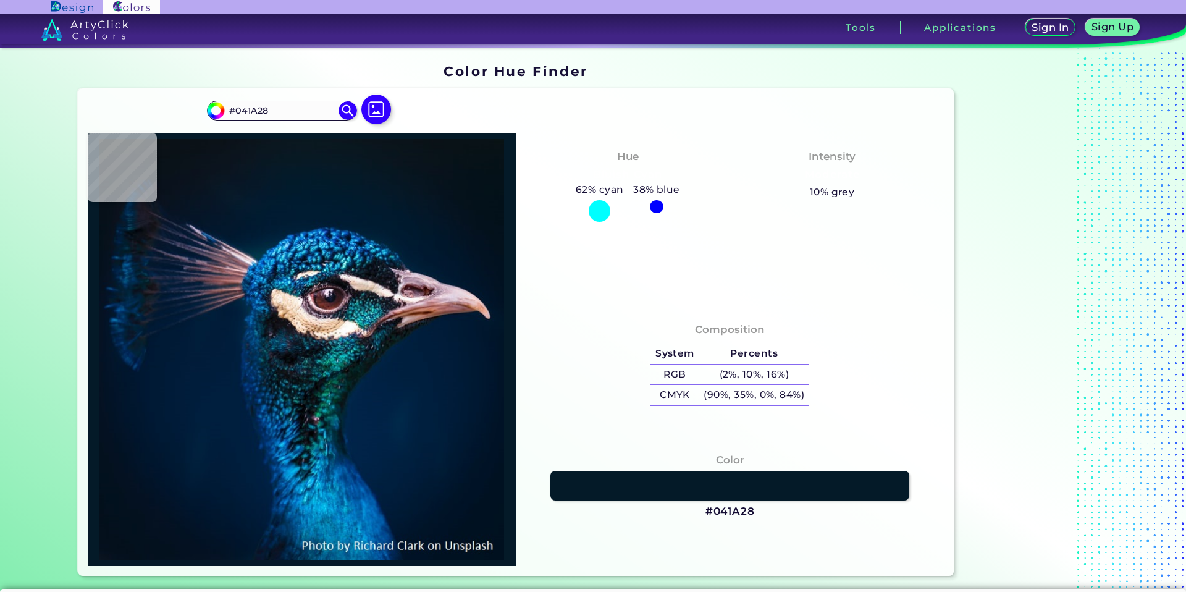
type input "#071925"
click at [390, 104] on div at bounding box center [376, 109] width 40 height 31
click at [380, 105] on img at bounding box center [376, 109] width 36 height 36
click at [0, 0] on input "file" at bounding box center [0, 0] width 0 height 0
